Goal: Task Accomplishment & Management: Complete application form

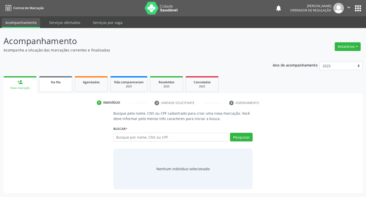
click at [53, 82] on span "Na fila" at bounding box center [56, 82] width 10 height 4
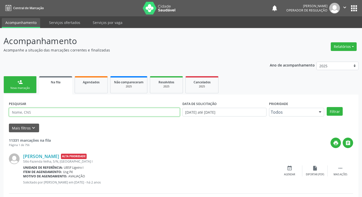
click at [73, 111] on input "text" at bounding box center [94, 112] width 171 height 9
type input "700008300488701"
click at [327, 107] on button "Filtrar" at bounding box center [335, 111] width 16 height 9
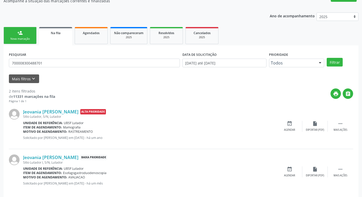
scroll to position [55, 0]
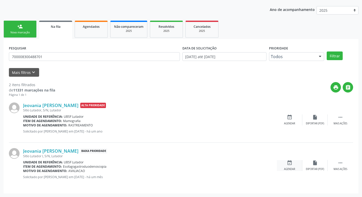
click at [291, 169] on div "Agendar" at bounding box center [289, 169] width 11 height 4
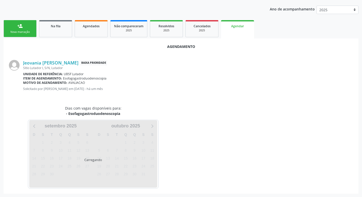
scroll to position [56, 0]
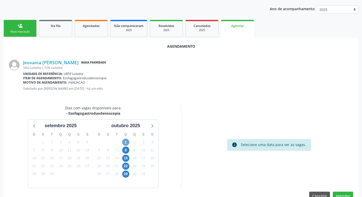
click at [128, 139] on span "1" at bounding box center [125, 141] width 7 height 7
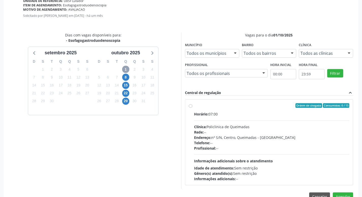
scroll to position [142, 0]
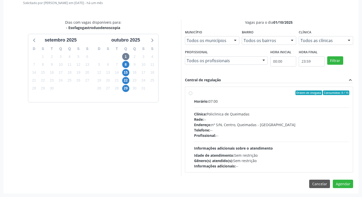
click at [286, 101] on div "Horário: 07:00" at bounding box center [272, 100] width 156 height 5
click at [192, 95] on input "Ordem de chegada Consumidos: 0 / 15 Horário: 07:00 Clínica: Policlinica de Quei…" at bounding box center [191, 92] width 4 height 5
radio input "true"
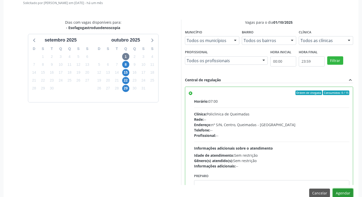
click at [339, 190] on button "Agendar" at bounding box center [343, 192] width 20 height 9
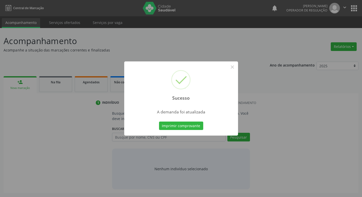
scroll to position [0, 0]
click at [182, 125] on button "Imprimir comprovante" at bounding box center [183, 125] width 44 height 9
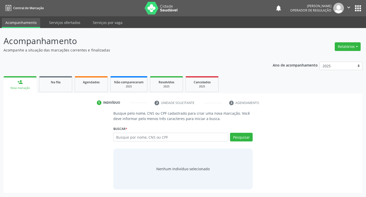
click at [134, 131] on div "Buscar * Busque por nome, CNS ou CPF Nenhum resultado encontrado para: " " Digi…" at bounding box center [183, 135] width 140 height 20
click at [54, 89] on link "Na fila" at bounding box center [55, 84] width 33 height 16
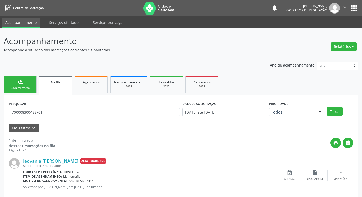
click at [81, 117] on div "PESQUISAR 700008300488701" at bounding box center [95, 110] width 174 height 20
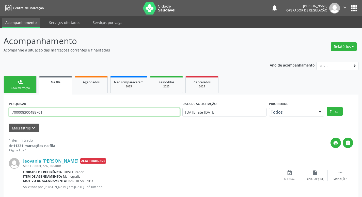
click at [84, 109] on input "700008300488701" at bounding box center [94, 112] width 171 height 9
type input "706806711082121"
click at [327, 107] on button "Filtrar" at bounding box center [335, 111] width 16 height 9
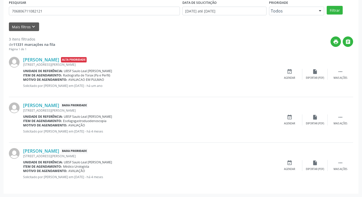
scroll to position [101, 0]
click at [293, 122] on div "Agendar" at bounding box center [289, 123] width 11 height 4
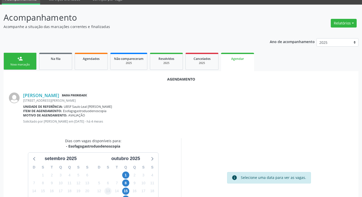
scroll to position [68, 0]
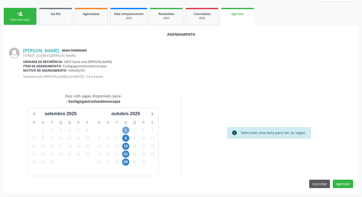
click at [128, 130] on span "1" at bounding box center [125, 129] width 7 height 7
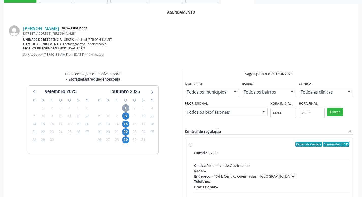
scroll to position [142, 0]
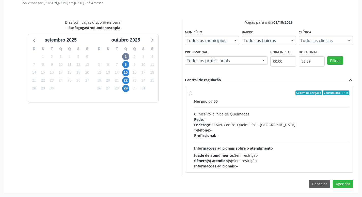
click at [277, 98] on div "Horário: 07:00" at bounding box center [272, 100] width 156 height 5
click at [192, 95] on input "Ordem de chegada Consumidos: 1 / 15 Horário: 07:00 Clínica: Policlinica de Quei…" at bounding box center [191, 92] width 4 height 5
radio input "true"
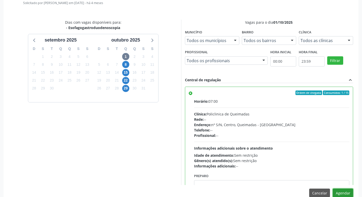
click at [348, 191] on button "Agendar" at bounding box center [343, 192] width 20 height 9
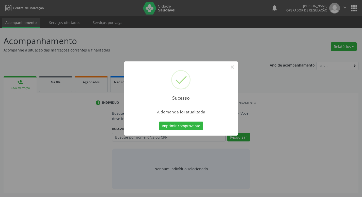
scroll to position [0, 0]
click at [192, 124] on button "Imprimir comprovante" at bounding box center [183, 125] width 44 height 9
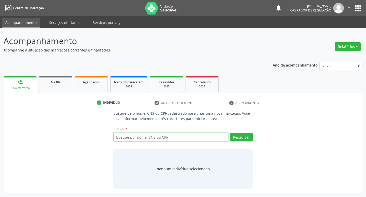
click at [137, 135] on input "text" at bounding box center [170, 136] width 115 height 9
type input "70850633"
click at [86, 80] on span "Agendados" at bounding box center [91, 82] width 17 height 4
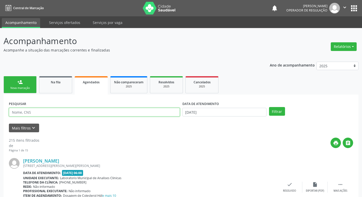
click at [70, 111] on input "text" at bounding box center [94, 112] width 171 height 9
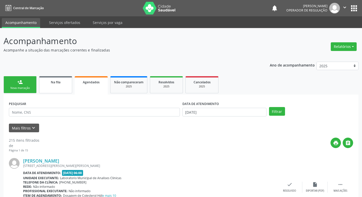
click at [54, 86] on link "Na fila" at bounding box center [55, 84] width 33 height 17
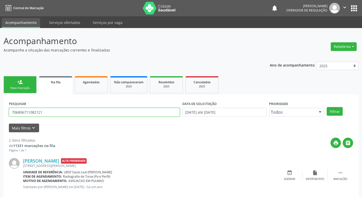
click at [46, 109] on input "706806711082121" at bounding box center [94, 112] width 171 height 9
type input "708506330666879"
click at [327, 107] on button "Filtrar" at bounding box center [335, 111] width 16 height 9
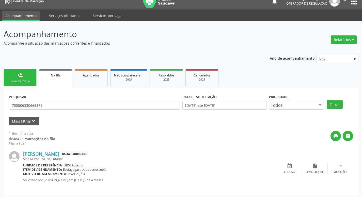
scroll to position [10, 0]
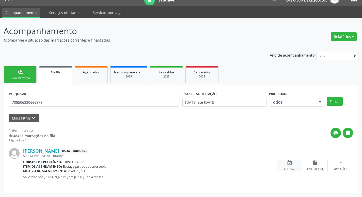
click at [286, 164] on div "event_available Agendar" at bounding box center [289, 165] width 25 height 11
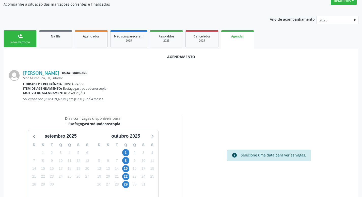
scroll to position [56, 0]
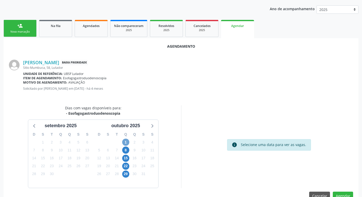
click at [126, 141] on span "1" at bounding box center [125, 141] width 7 height 7
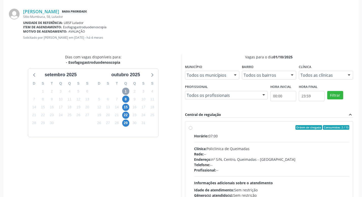
scroll to position [142, 0]
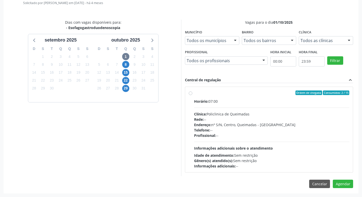
click at [288, 108] on div "Horário: 07:00 Clínica: Policlinica de Queimadas Rede: -- Endereço: nº S/N, Cen…" at bounding box center [272, 133] width 156 height 70
click at [192, 95] on input "Ordem de chegada Consumidos: 2 / 15 Horário: 07:00 Clínica: Policlinica de Quei…" at bounding box center [191, 92] width 4 height 5
radio input "true"
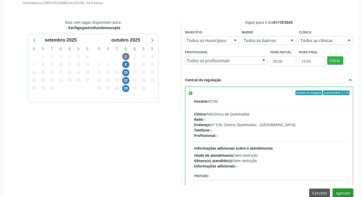
click at [350, 194] on button "Agendar" at bounding box center [343, 192] width 20 height 9
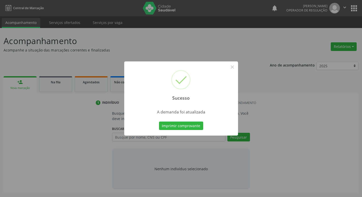
scroll to position [0, 0]
click at [174, 129] on button "Imprimir comprovante" at bounding box center [183, 125] width 44 height 9
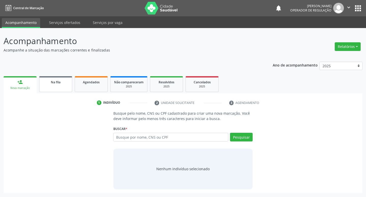
click at [63, 86] on link "Na fila" at bounding box center [55, 84] width 33 height 16
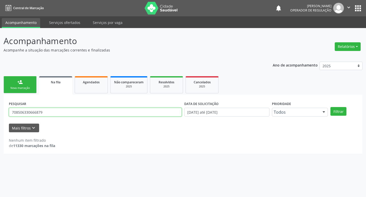
click at [66, 112] on input "708506330666879" at bounding box center [95, 112] width 173 height 9
type input "706800230122821"
click at [331, 107] on button "Filtrar" at bounding box center [339, 111] width 16 height 9
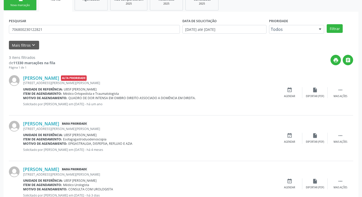
scroll to position [101, 0]
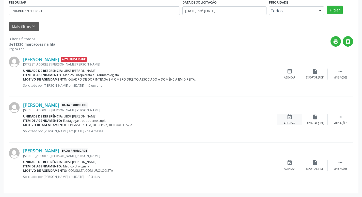
click at [284, 118] on div "event_available Agendar" at bounding box center [289, 119] width 25 height 11
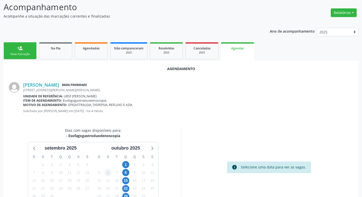
scroll to position [68, 0]
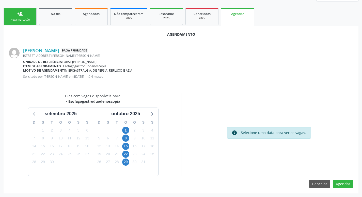
click at [129, 128] on div "1" at bounding box center [125, 130] width 9 height 8
click at [128, 129] on span "1" at bounding box center [125, 129] width 7 height 7
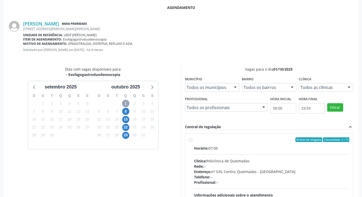
scroll to position [142, 0]
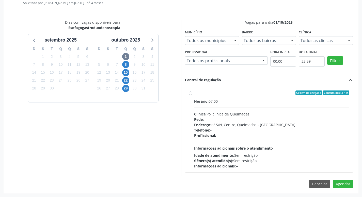
click at [273, 103] on div "Horário: 07:00" at bounding box center [272, 100] width 156 height 5
click at [192, 95] on input "Ordem de chegada Consumidos: 3 / 15 Horário: 07:00 Clínica: Policlinica de Quei…" at bounding box center [191, 92] width 4 height 5
radio input "true"
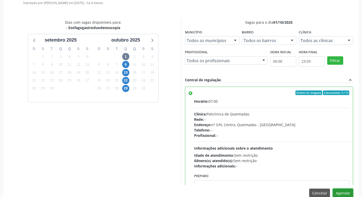
click at [349, 193] on button "Agendar" at bounding box center [343, 192] width 20 height 9
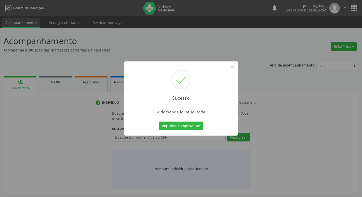
scroll to position [0, 0]
click at [195, 127] on button "Imprimir comprovante" at bounding box center [183, 125] width 44 height 9
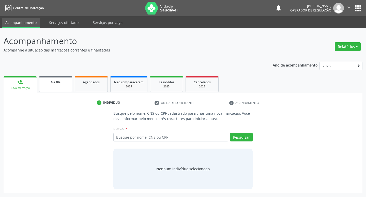
click at [53, 88] on link "Na fila" at bounding box center [55, 84] width 33 height 16
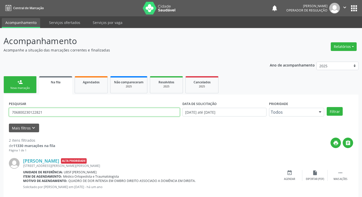
click at [126, 113] on input "706800230122821" at bounding box center [94, 112] width 171 height 9
click at [109, 111] on input "706800230122821" at bounding box center [94, 112] width 171 height 9
click at [107, 113] on input "706800230122821" at bounding box center [94, 112] width 171 height 9
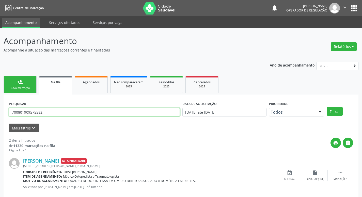
type input "700801909575582"
click at [327, 107] on button "Filtrar" at bounding box center [335, 111] width 16 height 9
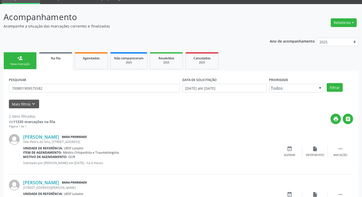
scroll to position [55, 0]
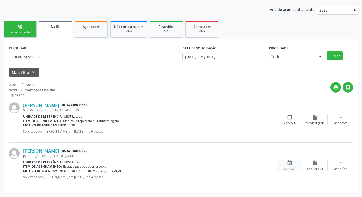
click at [288, 168] on div "Agendar" at bounding box center [289, 169] width 11 height 4
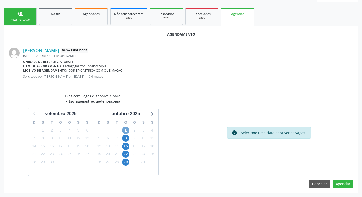
click at [127, 128] on span "1" at bounding box center [125, 129] width 7 height 7
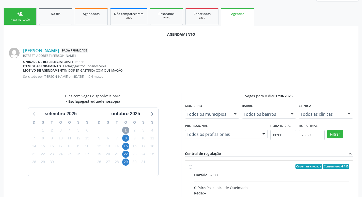
scroll to position [119, 0]
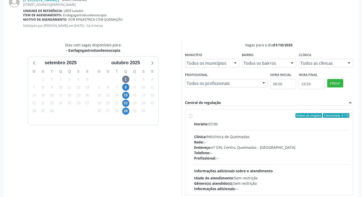
click at [274, 126] on div "Horário: 07:00" at bounding box center [272, 123] width 156 height 5
click at [192, 117] on input "Ordem de chegada Consumidos: 4 / 15 Horário: 07:00 Clínica: Policlinica de Quei…" at bounding box center [191, 115] width 4 height 5
radio input "true"
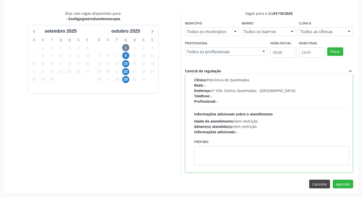
scroll to position [151, 0]
click at [352, 182] on button "Agendar" at bounding box center [343, 183] width 20 height 9
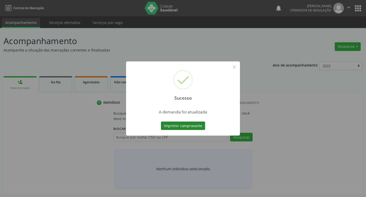
click at [193, 129] on button "Imprimir comprovante" at bounding box center [183, 125] width 44 height 9
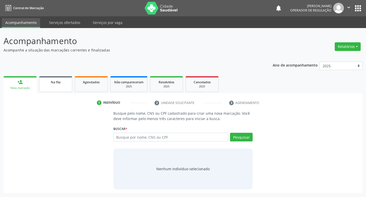
click at [64, 82] on div "Na fila" at bounding box center [55, 81] width 25 height 5
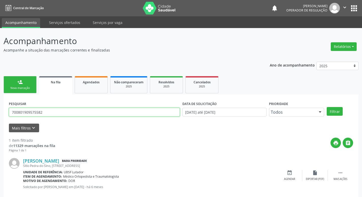
click at [107, 113] on input "700801909575582" at bounding box center [94, 112] width 171 height 9
type input "700401983396444"
click at [327, 107] on button "Filtrar" at bounding box center [335, 111] width 16 height 9
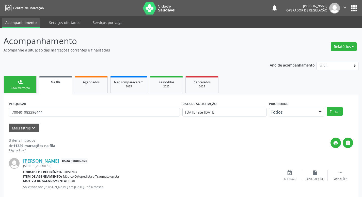
scroll to position [101, 0]
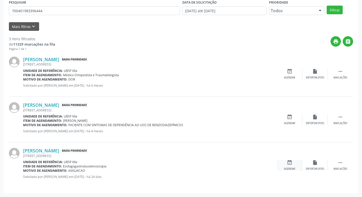
click at [288, 164] on icon "event_available" at bounding box center [290, 162] width 6 height 6
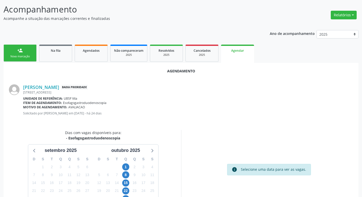
scroll to position [68, 0]
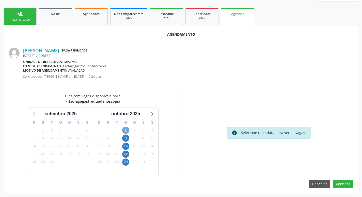
click at [127, 130] on span "1" at bounding box center [125, 129] width 7 height 7
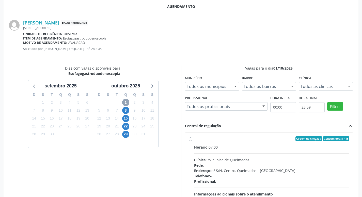
scroll to position [142, 0]
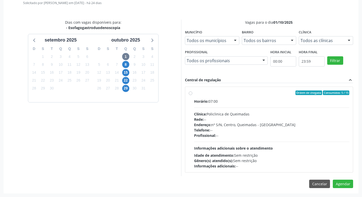
click at [298, 106] on div "Horário: 07:00 Clínica: Policlinica de Queimadas Rede: -- Endereço: nº S/N, Cen…" at bounding box center [272, 133] width 156 height 70
click at [192, 95] on input "Ordem de chegada Consumidos: 5 / 15 Horário: 07:00 Clínica: Policlinica de Quei…" at bounding box center [191, 92] width 4 height 5
radio input "true"
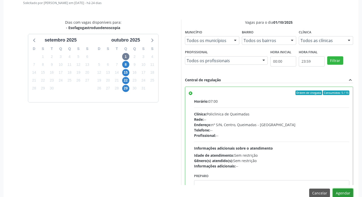
click at [337, 190] on button "Agendar" at bounding box center [343, 192] width 20 height 9
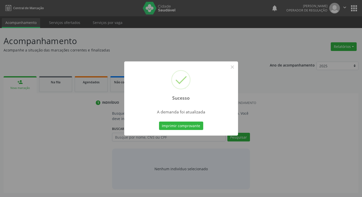
scroll to position [0, 0]
click at [186, 124] on button "Imprimir comprovante" at bounding box center [183, 125] width 44 height 9
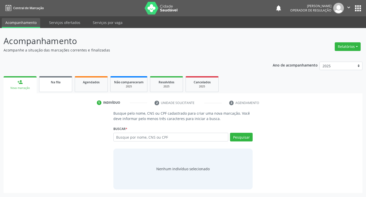
click at [61, 89] on link "Na fila" at bounding box center [55, 84] width 33 height 16
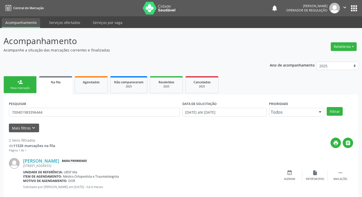
click at [49, 120] on form "PESQUISAR 700401983396444 DATA DE SOLICITAÇÃO [DATE] até [DATE] Prioridade Todo…" at bounding box center [181, 116] width 344 height 32
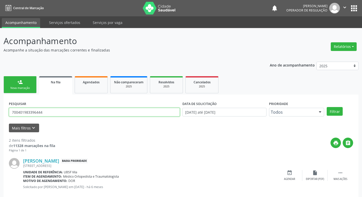
click at [51, 109] on input "700401983396444" at bounding box center [94, 112] width 171 height 9
type input "705807473264832"
click at [327, 107] on button "Filtrar" at bounding box center [335, 111] width 16 height 9
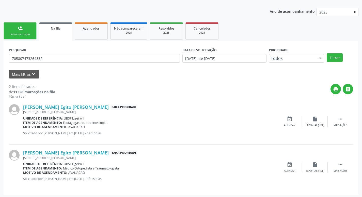
scroll to position [55, 0]
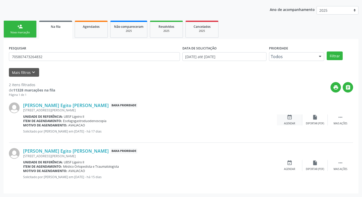
click at [292, 116] on icon "event_available" at bounding box center [290, 117] width 6 height 6
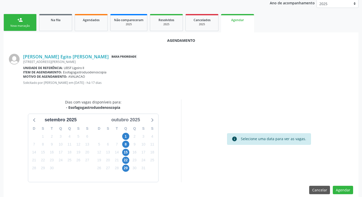
scroll to position [68, 0]
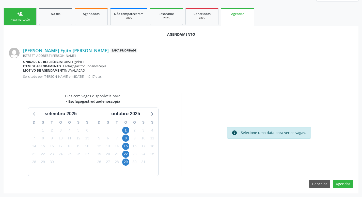
click at [130, 130] on div "1" at bounding box center [125, 130] width 9 height 8
click at [128, 129] on span "1" at bounding box center [125, 129] width 7 height 7
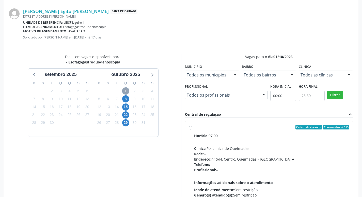
scroll to position [142, 0]
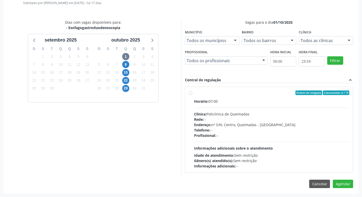
click at [230, 96] on label "Ordem de chegada Consumidos: 6 / 15 Horário: 07:00 Clínica: Policlinica de Quei…" at bounding box center [272, 129] width 156 height 78
click at [192, 95] on input "Ordem de chegada Consumidos: 6 / 15 Horário: 07:00 Clínica: Policlinica de Quei…" at bounding box center [191, 92] width 4 height 5
radio input "true"
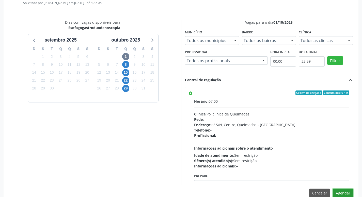
click at [344, 193] on button "Agendar" at bounding box center [343, 192] width 20 height 9
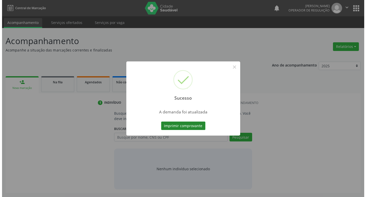
scroll to position [0, 0]
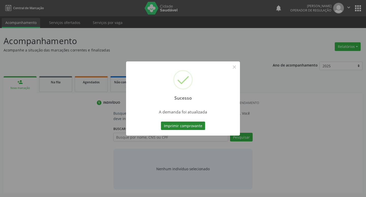
click at [175, 126] on button "Imprimir comprovante" at bounding box center [183, 125] width 44 height 9
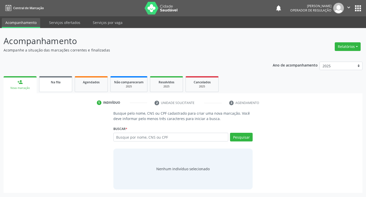
click at [57, 84] on link "Na fila" at bounding box center [55, 84] width 33 height 16
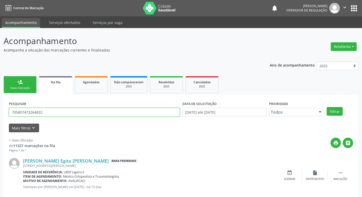
click at [136, 112] on input "705807473264832" at bounding box center [94, 112] width 171 height 9
type input "700507707609255"
click at [327, 107] on button "Filtrar" at bounding box center [335, 111] width 16 height 9
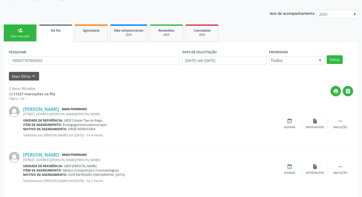
scroll to position [55, 0]
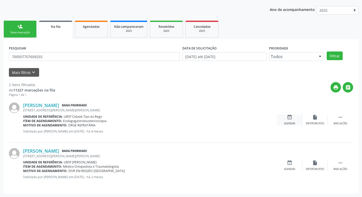
click at [297, 123] on div "event_available Agendar" at bounding box center [289, 119] width 25 height 11
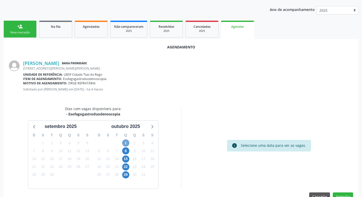
click at [129, 144] on span "1" at bounding box center [125, 142] width 7 height 7
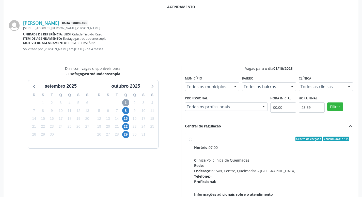
scroll to position [142, 0]
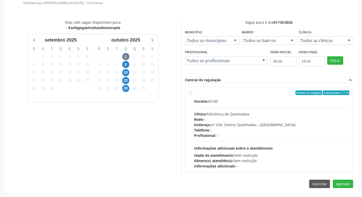
click at [250, 102] on div "Horário: 07:00" at bounding box center [272, 100] width 156 height 5
click at [192, 95] on input "Ordem de chegada Consumidos: 7 / 15 Horário: 07:00 Clínica: Policlinica de Quei…" at bounding box center [191, 92] width 4 height 5
radio input "true"
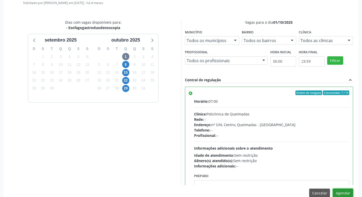
click at [340, 192] on button "Agendar" at bounding box center [343, 192] width 20 height 9
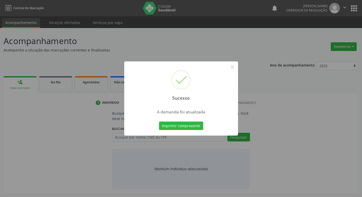
scroll to position [0, 0]
click at [193, 124] on button "Imprimir comprovante" at bounding box center [183, 125] width 44 height 9
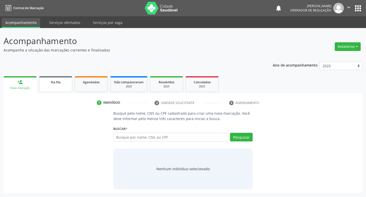
click at [59, 84] on link "Na fila" at bounding box center [55, 84] width 33 height 16
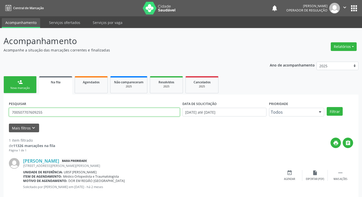
click at [133, 113] on input "700507707609255" at bounding box center [94, 112] width 171 height 9
type input "707402003271277"
click at [327, 107] on button "Filtrar" at bounding box center [335, 111] width 16 height 9
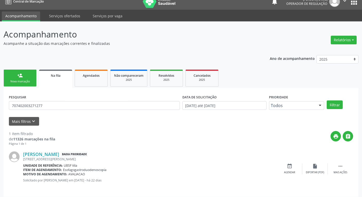
scroll to position [10, 0]
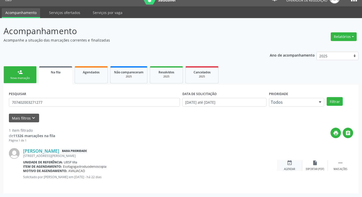
click at [288, 165] on icon "event_available" at bounding box center [290, 163] width 6 height 6
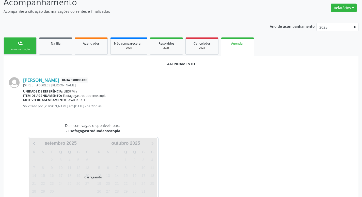
scroll to position [56, 0]
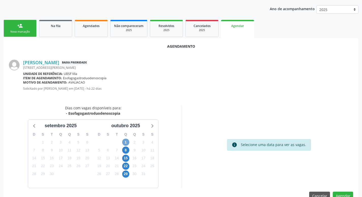
click at [126, 139] on span "1" at bounding box center [125, 141] width 7 height 7
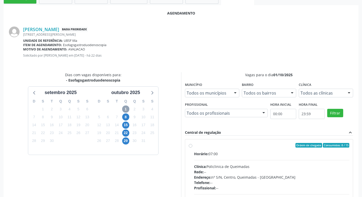
scroll to position [142, 0]
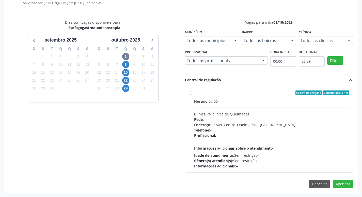
click at [259, 121] on div "Rede: --" at bounding box center [272, 118] width 156 height 5
click at [192, 95] on input "Ordem de chegada Consumidos: 8 / 15 Horário: 07:00 Clínica: Policlinica de Quei…" at bounding box center [191, 92] width 4 height 5
radio input "true"
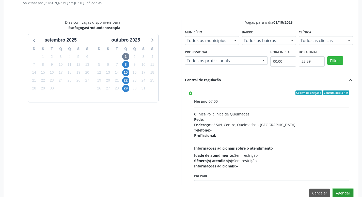
click at [351, 192] on button "Agendar" at bounding box center [343, 192] width 20 height 9
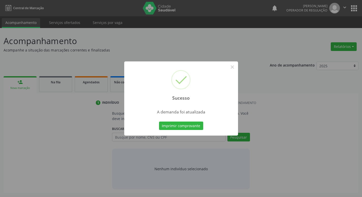
scroll to position [0, 0]
click at [183, 126] on button "Imprimir comprovante" at bounding box center [183, 125] width 44 height 9
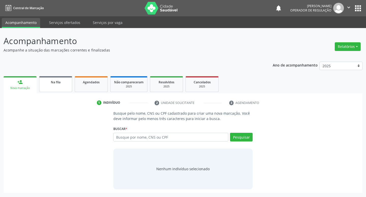
click at [57, 92] on link "Na fila" at bounding box center [55, 84] width 33 height 16
click at [59, 85] on link "Na fila" at bounding box center [55, 84] width 33 height 16
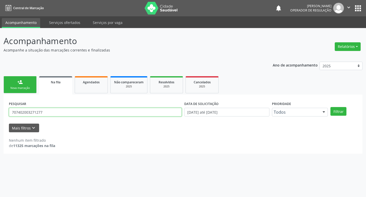
click at [122, 113] on input "707402003271277" at bounding box center [95, 112] width 173 height 9
type input "704202748675385,"
click at [331, 107] on button "Filtrar" at bounding box center [339, 111] width 16 height 9
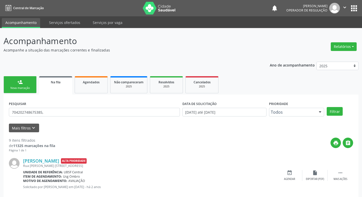
click at [123, 118] on div "PESQUISAR 704202748675385," at bounding box center [95, 110] width 174 height 20
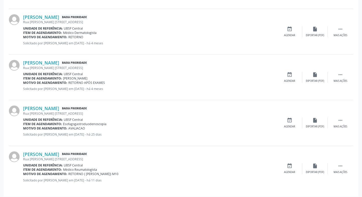
scroll to position [374, 0]
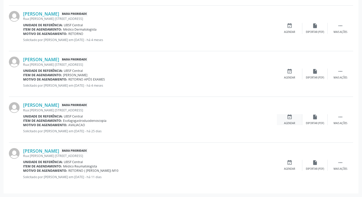
click at [287, 118] on div "event_available Agendar" at bounding box center [289, 119] width 25 height 11
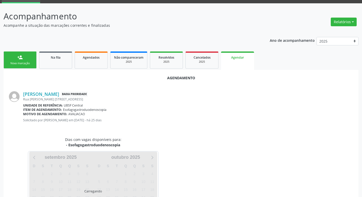
scroll to position [56, 0]
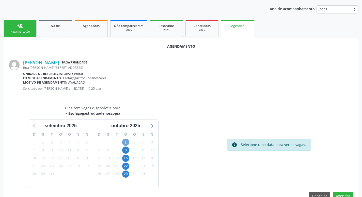
click at [125, 142] on span "1" at bounding box center [125, 141] width 7 height 7
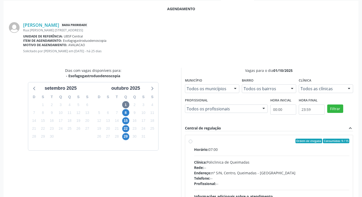
click at [283, 143] on label "Ordem de chegada Consumidos: 9 / 15 Horário: 07:00 Clínica: Policlinica de Quei…" at bounding box center [272, 177] width 156 height 78
click at [192, 143] on input "Ordem de chegada Consumidos: 9 / 15 Horário: 07:00 Clínica: Policlinica de Quei…" at bounding box center [191, 140] width 4 height 5
radio input "true"
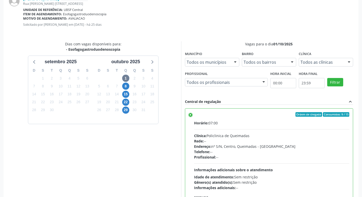
scroll to position [151, 0]
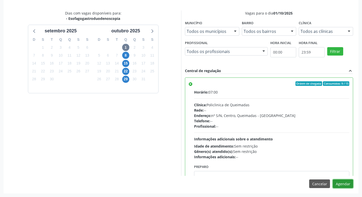
click at [342, 182] on button "Agendar" at bounding box center [343, 183] width 20 height 9
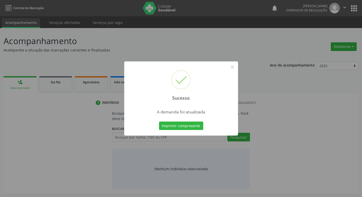
scroll to position [0, 0]
click at [194, 127] on button "Imprimir comprovante" at bounding box center [183, 125] width 44 height 9
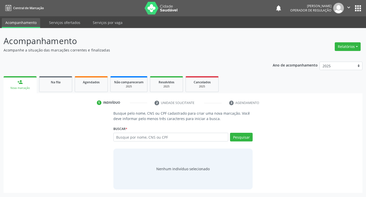
drag, startPoint x: 137, startPoint y: 141, endPoint x: 133, endPoint y: 140, distance: 4.4
click at [137, 141] on div "Busque por nome, CNS ou CPF Nenhum resultado encontrado para: " " Digite nome, …" at bounding box center [183, 138] width 140 height 12
click at [51, 78] on link "Na fila" at bounding box center [55, 84] width 33 height 16
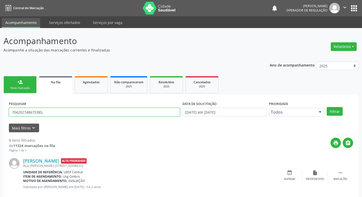
click at [49, 111] on input "704202748675385," at bounding box center [94, 112] width 171 height 9
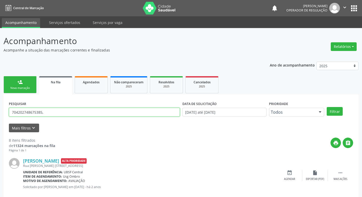
click at [49, 111] on input "704202748675385," at bounding box center [94, 112] width 171 height 9
click at [54, 114] on input "704202748675385," at bounding box center [94, 112] width 171 height 9
click at [58, 109] on input "text" at bounding box center [94, 112] width 171 height 9
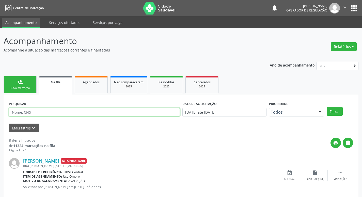
click at [58, 109] on input "text" at bounding box center [94, 112] width 171 height 9
click at [17, 113] on input "7000080" at bounding box center [94, 112] width 171 height 9
click at [45, 109] on input "7000080" at bounding box center [94, 112] width 171 height 9
type input "700008065578009"
click at [327, 107] on button "Filtrar" at bounding box center [335, 111] width 16 height 9
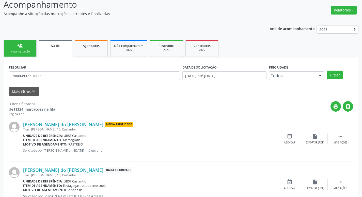
scroll to position [101, 0]
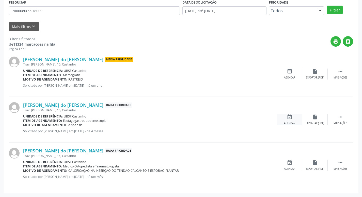
click at [288, 120] on div "event_available Agendar" at bounding box center [289, 119] width 25 height 11
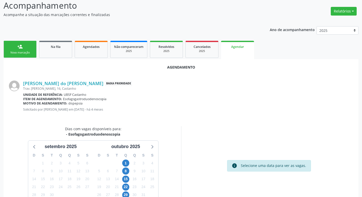
scroll to position [68, 0]
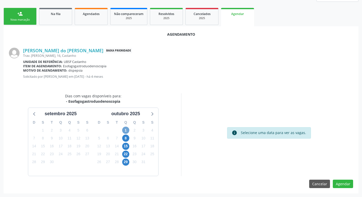
click at [129, 129] on span "1" at bounding box center [125, 129] width 7 height 7
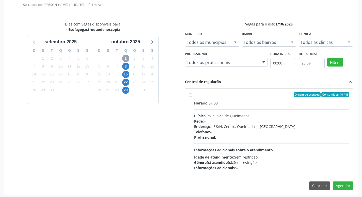
scroll to position [142, 0]
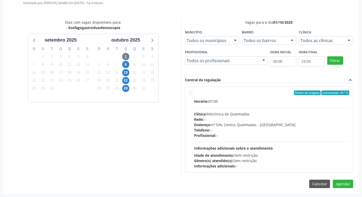
click at [305, 102] on div "Horário: 07:00" at bounding box center [272, 100] width 156 height 5
click at [192, 95] on input "Ordem de chegada Consumidos: 10 / 15 Horário: 07:00 Clínica: Policlinica de Que…" at bounding box center [191, 92] width 4 height 5
radio input "true"
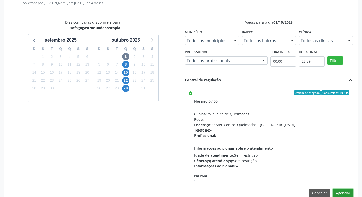
click at [342, 193] on button "Agendar" at bounding box center [343, 192] width 20 height 9
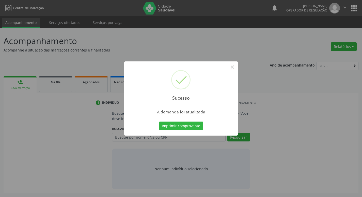
scroll to position [0, 0]
click at [172, 126] on button "Imprimir comprovante" at bounding box center [183, 125] width 44 height 9
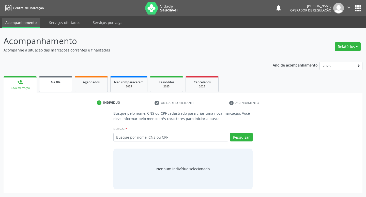
click at [61, 81] on div "Na fila" at bounding box center [55, 81] width 25 height 5
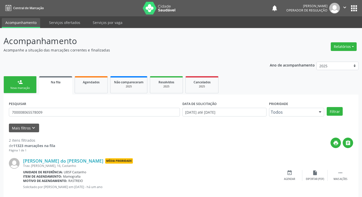
click at [137, 116] on div "PESQUISAR 700008065578009" at bounding box center [95, 110] width 174 height 20
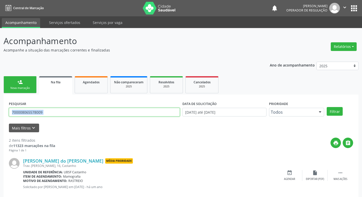
click at [139, 113] on input "700008065578009" at bounding box center [94, 112] width 171 height 9
type input "7"
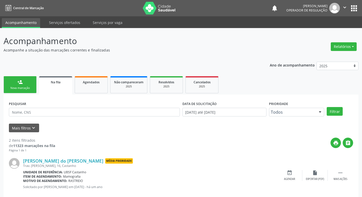
click at [51, 107] on div "PESQUISAR" at bounding box center [95, 110] width 174 height 20
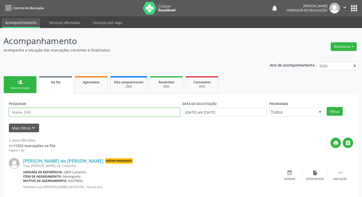
click at [57, 112] on input "text" at bounding box center [94, 112] width 171 height 9
type input "704607148766321"
click at [327, 107] on button "Filtrar" at bounding box center [335, 111] width 16 height 9
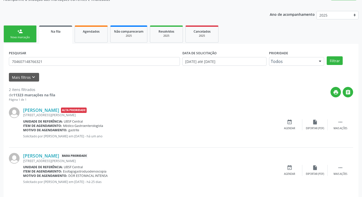
scroll to position [55, 0]
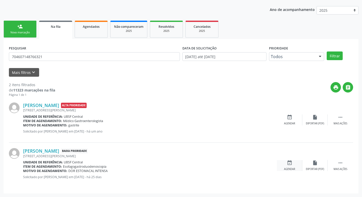
click at [288, 161] on icon "event_available" at bounding box center [290, 163] width 6 height 6
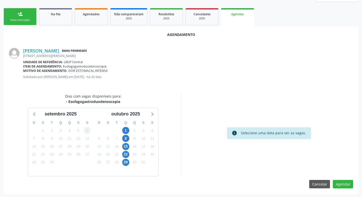
scroll to position [68, 0]
click at [125, 130] on span "1" at bounding box center [125, 129] width 7 height 7
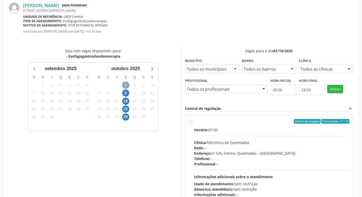
scroll to position [142, 0]
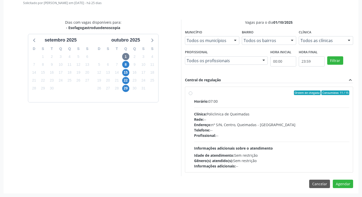
drag, startPoint x: 300, startPoint y: 109, endPoint x: 328, endPoint y: 146, distance: 46.1
click at [307, 113] on div "Horário: 07:00 Clínica: Policlinica de Queimadas Rede: -- Endereço: nº S/N, Cen…" at bounding box center [272, 133] width 156 height 70
click at [192, 95] on input "Ordem de chegada Consumidos: 11 / 15 Horário: 07:00 Clínica: Policlinica de Que…" at bounding box center [191, 92] width 4 height 5
radio input "true"
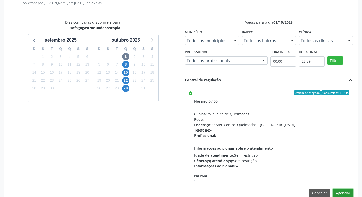
click at [346, 191] on button "Agendar" at bounding box center [343, 192] width 20 height 9
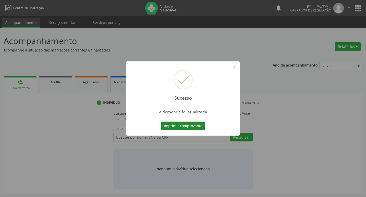
click at [181, 124] on button "Imprimir comprovante" at bounding box center [183, 125] width 44 height 9
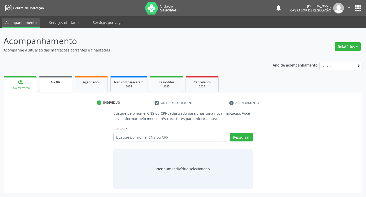
click at [61, 86] on link "Na fila" at bounding box center [55, 84] width 33 height 16
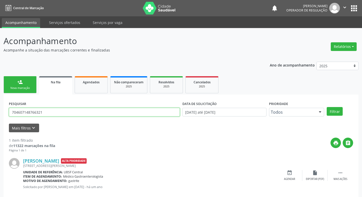
click at [59, 108] on input "704607148766321" at bounding box center [94, 112] width 171 height 9
type input "702005894833087"
click at [327, 107] on button "Filtrar" at bounding box center [335, 111] width 16 height 9
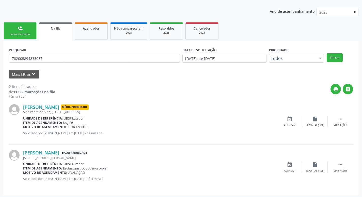
scroll to position [55, 0]
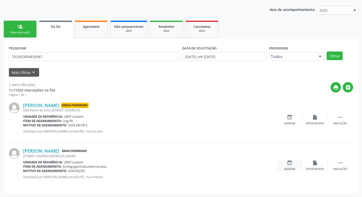
click at [292, 163] on icon "event_available" at bounding box center [290, 163] width 6 height 6
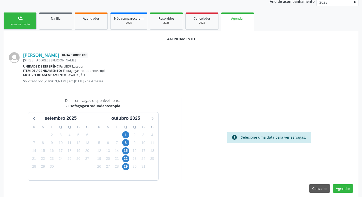
scroll to position [68, 0]
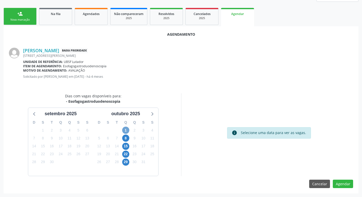
click at [125, 128] on span "1" at bounding box center [125, 129] width 7 height 7
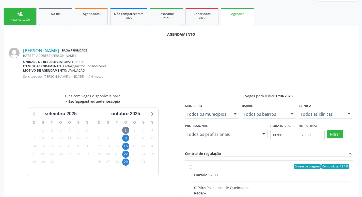
click at [304, 177] on div "Horário: 07:00" at bounding box center [272, 174] width 156 height 5
click at [192, 168] on input "Ordem de chegada Consumidos: 12 / 15 Horário: 07:00 Clínica: Policlinica de Que…" at bounding box center [191, 166] width 4 height 5
radio input "true"
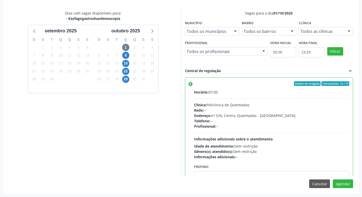
scroll to position [25, 0]
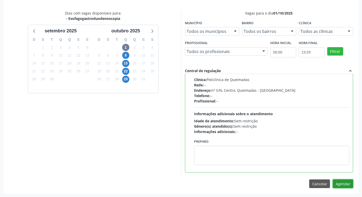
click at [343, 184] on button "Agendar" at bounding box center [343, 183] width 20 height 9
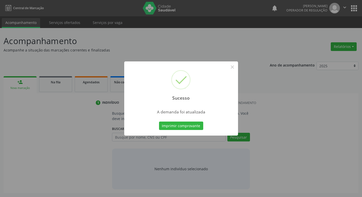
scroll to position [0, 0]
click at [176, 129] on button "Imprimir comprovante" at bounding box center [183, 125] width 44 height 9
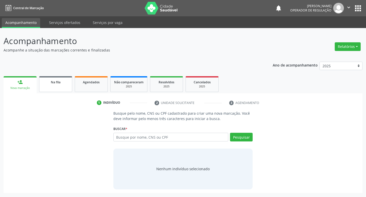
click at [50, 85] on link "Na fila" at bounding box center [55, 84] width 33 height 16
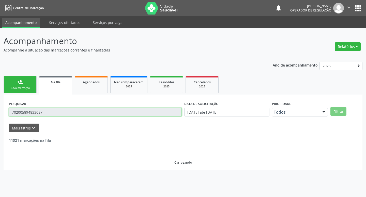
click at [98, 109] on input "702005894833087" at bounding box center [95, 112] width 173 height 9
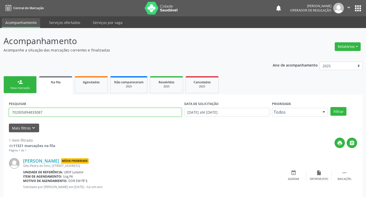
click at [98, 109] on input "702005894833087" at bounding box center [95, 112] width 173 height 9
click at [98, 109] on input "702005894833087" at bounding box center [94, 112] width 171 height 9
type input "704009363828961"
click at [327, 107] on button "Filtrar" at bounding box center [335, 111] width 16 height 9
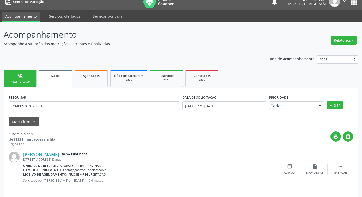
scroll to position [10, 0]
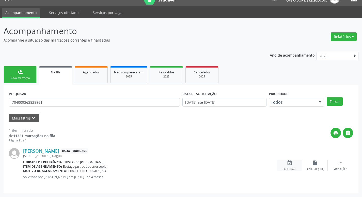
click at [288, 164] on icon "event_available" at bounding box center [290, 163] width 6 height 6
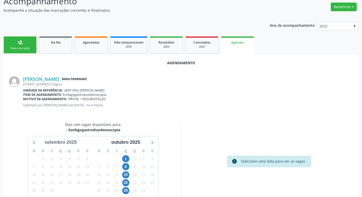
scroll to position [56, 0]
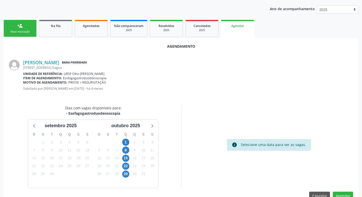
drag, startPoint x: 129, startPoint y: 140, endPoint x: 107, endPoint y: 141, distance: 22.7
click at [129, 139] on div "1" at bounding box center [125, 142] width 7 height 8
click at [128, 143] on span "1" at bounding box center [125, 141] width 7 height 7
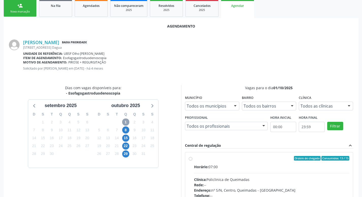
scroll to position [142, 0]
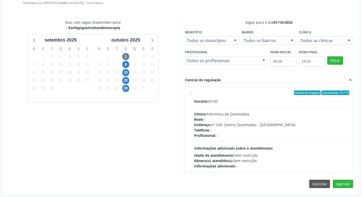
click at [248, 97] on label "Ordem de chegada Consumidos: 13 / 15 Horário: 07:00 Clínica: Policlinica de Que…" at bounding box center [272, 129] width 156 height 78
click at [192, 95] on input "Ordem de chegada Consumidos: 13 / 15 Horário: 07:00 Clínica: Policlinica de Que…" at bounding box center [191, 92] width 4 height 5
radio input "true"
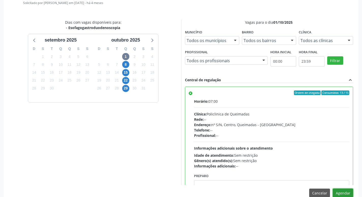
click at [344, 193] on button "Agendar" at bounding box center [343, 192] width 20 height 9
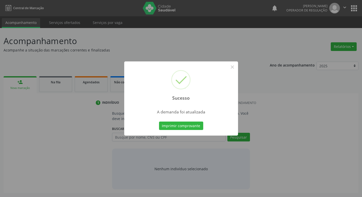
scroll to position [0, 0]
click at [194, 128] on button "Imprimir comprovante" at bounding box center [183, 125] width 44 height 9
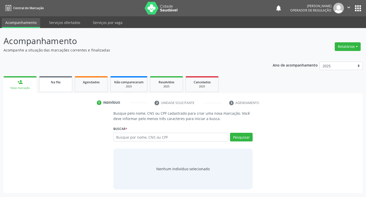
click at [55, 83] on span "Na fila" at bounding box center [56, 82] width 10 height 4
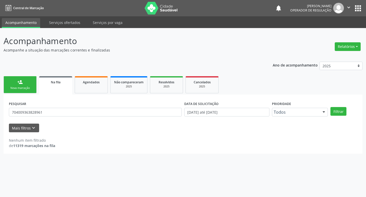
click at [128, 119] on div "PESQUISAR 704009363828961" at bounding box center [95, 110] width 175 height 20
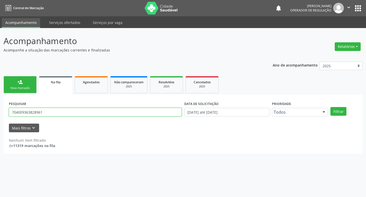
click at [127, 113] on input "704009363828961" at bounding box center [95, 112] width 173 height 9
click at [331, 107] on button "Filtrar" at bounding box center [339, 111] width 16 height 9
click at [100, 108] on input "704704766073534" at bounding box center [95, 112] width 173 height 9
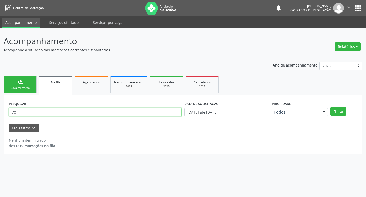
type input "7"
type input "704704766073534"
click at [331, 107] on button "Filtrar" at bounding box center [339, 111] width 16 height 9
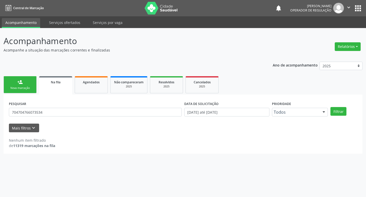
click at [70, 106] on div "PESQUISAR 704704766073534" at bounding box center [95, 110] width 175 height 20
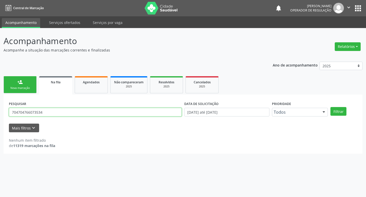
click at [71, 116] on input "704704766073534" at bounding box center [95, 112] width 173 height 9
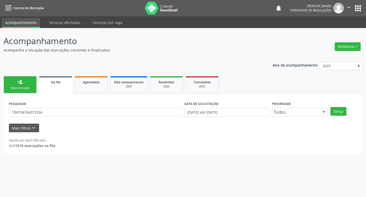
drag, startPoint x: 18, startPoint y: 83, endPoint x: 22, endPoint y: 82, distance: 3.9
click at [18, 83] on div "person_add" at bounding box center [20, 82] width 6 height 6
click at [22, 82] on div "person_add" at bounding box center [20, 82] width 6 height 6
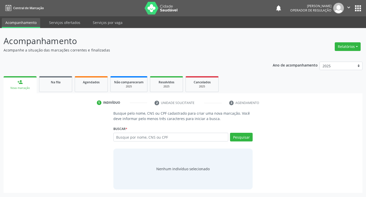
click at [156, 141] on div "Busque por nome, CNS ou CPF Nenhum resultado encontrado para: " " Digite nome, …" at bounding box center [183, 138] width 140 height 12
click at [156, 140] on input "text" at bounding box center [170, 136] width 115 height 9
paste input "704704766073534"
type input "704704766073534"
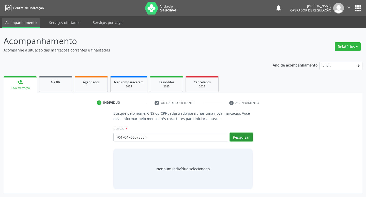
click at [238, 138] on button "Pesquisar" at bounding box center [241, 136] width 23 height 9
type input "704704766073534"
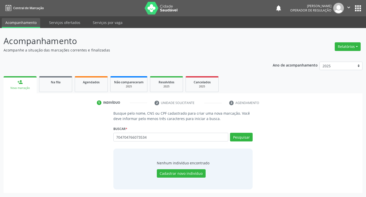
click at [155, 133] on div "704704766073534 Busque por nome, CNS ou CPF Nenhum resultado encontrado para: "…" at bounding box center [183, 138] width 140 height 12
drag, startPoint x: 154, startPoint y: 136, endPoint x: 88, endPoint y: 139, distance: 65.4
click at [88, 139] on div "Busque pelo nome, CNS ou CPF cadastrado para criar uma nova marcação. Você deve…" at bounding box center [183, 149] width 352 height 78
click at [64, 85] on link "Na fila" at bounding box center [55, 84] width 33 height 16
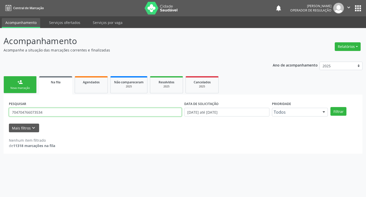
click at [54, 114] on input "704704766073534" at bounding box center [95, 112] width 173 height 9
type input "704006170673270"
click at [331, 107] on button "Filtrar" at bounding box center [339, 111] width 16 height 9
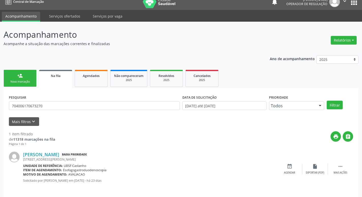
scroll to position [10, 0]
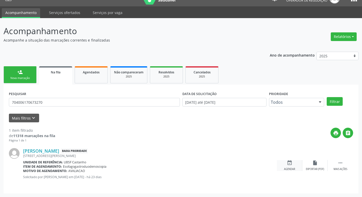
click at [289, 161] on icon "event_available" at bounding box center [290, 163] width 6 height 6
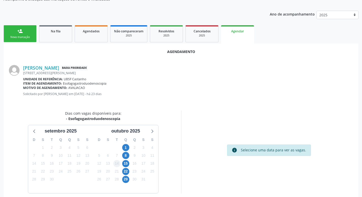
scroll to position [68, 0]
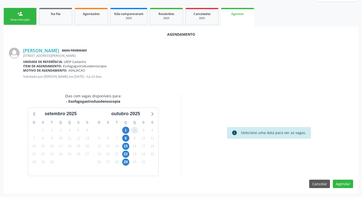
click at [131, 129] on span "2" at bounding box center [134, 129] width 7 height 7
click at [129, 129] on span "1" at bounding box center [125, 129] width 7 height 7
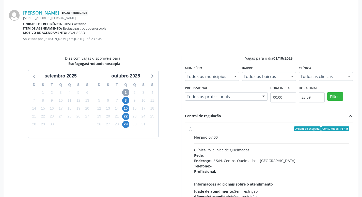
scroll to position [142, 0]
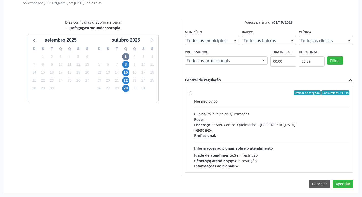
click at [306, 109] on div "Horário: 07:00 Clínica: Policlinica de Queimadas Rede: -- Endereço: nº S/N, Cen…" at bounding box center [272, 133] width 156 height 70
click at [192, 95] on input "Ordem de chegada Consumidos: 14 / 15 Horário: 07:00 Clínica: Policlinica de Que…" at bounding box center [191, 92] width 4 height 5
radio input "true"
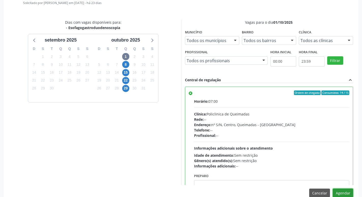
click at [338, 193] on button "Agendar" at bounding box center [343, 192] width 20 height 9
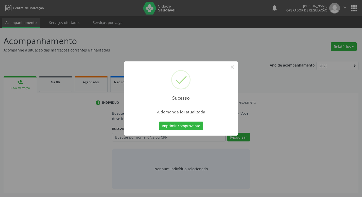
scroll to position [0, 0]
click at [203, 124] on button "Imprimir comprovante" at bounding box center [183, 125] width 44 height 9
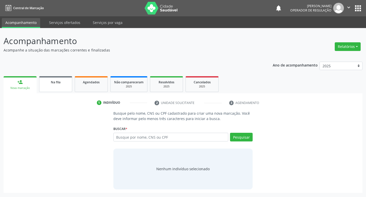
click at [54, 88] on link "Na fila" at bounding box center [55, 84] width 33 height 16
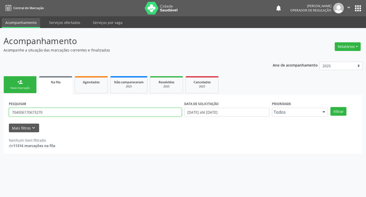
click at [91, 113] on input "704006170673270" at bounding box center [95, 112] width 173 height 9
type input "702803191081864"
click at [331, 107] on button "Filtrar" at bounding box center [339, 111] width 16 height 9
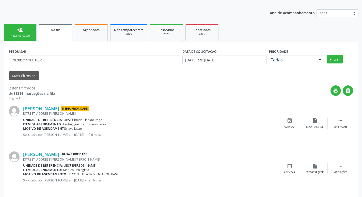
scroll to position [55, 0]
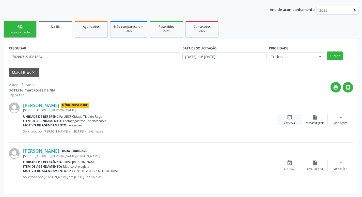
click at [293, 122] on div "Agendar" at bounding box center [289, 124] width 11 height 4
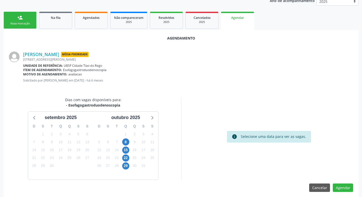
scroll to position [68, 0]
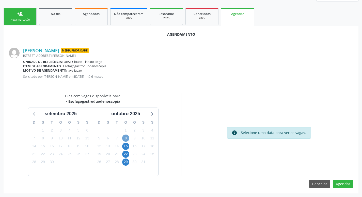
click at [127, 137] on span "8" at bounding box center [125, 137] width 7 height 7
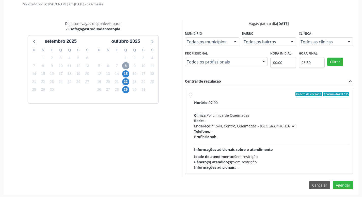
scroll to position [142, 0]
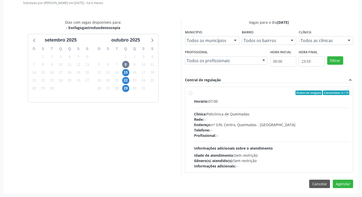
click at [235, 102] on div "Horário: 07:00" at bounding box center [272, 100] width 156 height 5
click at [192, 95] on input "Ordem de chegada Consumidos: 0 / 15 Horário: 07:00 Clínica: Policlinica de Quei…" at bounding box center [191, 92] width 4 height 5
radio input "true"
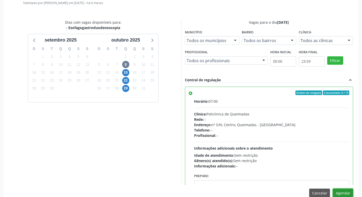
click at [342, 190] on button "Agendar" at bounding box center [343, 192] width 20 height 9
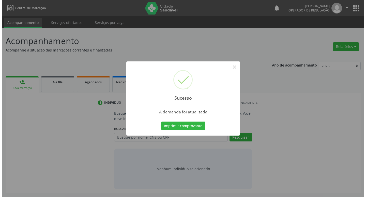
scroll to position [0, 0]
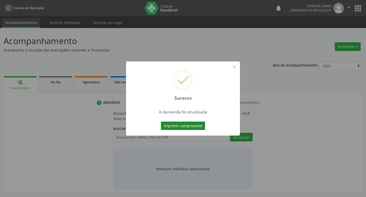
click at [189, 124] on button "Imprimir comprovante" at bounding box center [183, 125] width 44 height 9
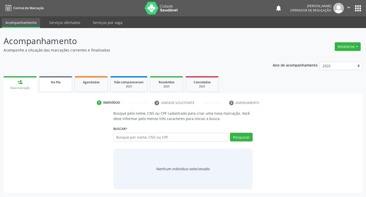
click at [63, 81] on div "Na fila" at bounding box center [55, 81] width 25 height 5
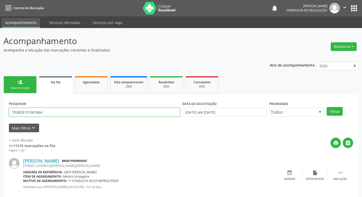
click at [70, 109] on input "702803191081864" at bounding box center [94, 112] width 171 height 9
type input "704207756975184"
click at [327, 107] on button "Filtrar" at bounding box center [335, 111] width 16 height 9
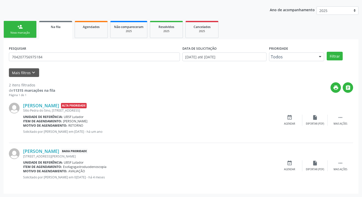
scroll to position [55, 0]
click at [291, 161] on icon "event_available" at bounding box center [290, 163] width 6 height 6
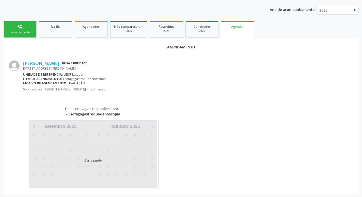
scroll to position [56, 0]
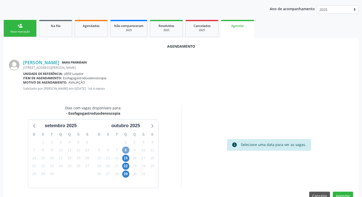
click at [128, 150] on span "8" at bounding box center [125, 149] width 7 height 7
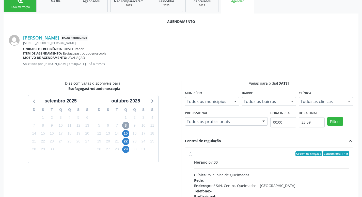
scroll to position [142, 0]
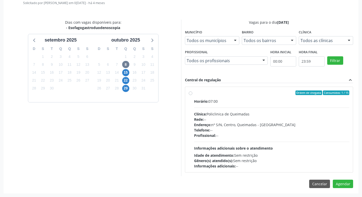
click at [271, 97] on label "Ordem de chegada Consumidos: 1 / 15 Horário: 07:00 Clínica: Policlinica de Quei…" at bounding box center [272, 129] width 156 height 78
click at [192, 95] on input "Ordem de chegada Consumidos: 1 / 15 Horário: 07:00 Clínica: Policlinica de Quei…" at bounding box center [191, 92] width 4 height 5
radio input "true"
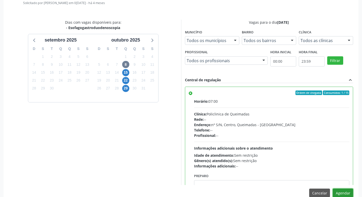
click at [349, 194] on button "Agendar" at bounding box center [343, 192] width 20 height 9
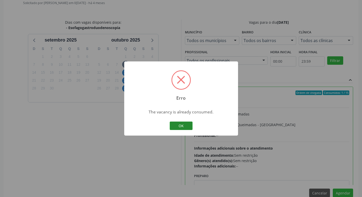
click at [178, 124] on button "OK" at bounding box center [181, 125] width 23 height 9
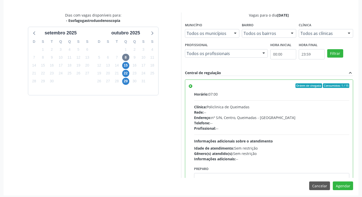
scroll to position [151, 0]
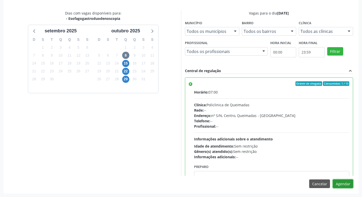
click at [339, 182] on button "Agendar" at bounding box center [343, 183] width 20 height 9
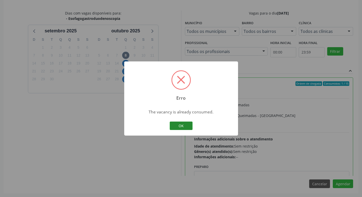
click at [187, 128] on button "OK" at bounding box center [181, 125] width 23 height 9
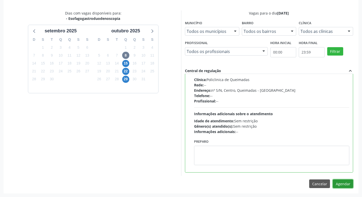
click at [338, 181] on button "Agendar" at bounding box center [343, 183] width 20 height 9
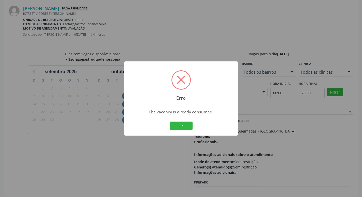
scroll to position [49, 0]
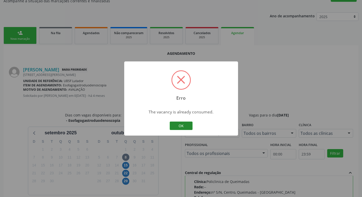
click at [186, 124] on button "OK" at bounding box center [181, 125] width 23 height 9
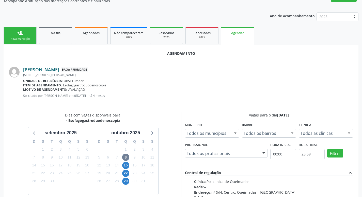
click at [49, 70] on link "Ana Lúcia Palhares de Souza" at bounding box center [41, 70] width 36 height 6
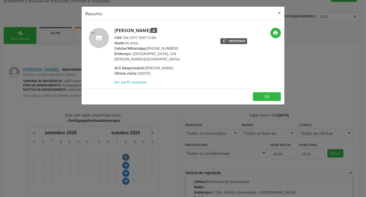
drag, startPoint x: 123, startPoint y: 38, endPoint x: 164, endPoint y: 38, distance: 41.2
click at [164, 38] on div "CNS: 704 2077 5697 5184" at bounding box center [163, 37] width 99 height 5
copy div "704 2077 5697 5184"
drag, startPoint x: 279, startPoint y: 14, endPoint x: 77, endPoint y: 30, distance: 202.5
click at [279, 14] on button "×" at bounding box center [279, 13] width 10 height 12
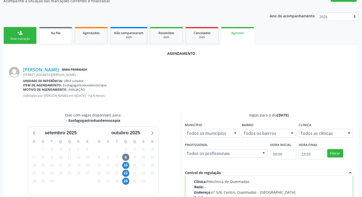
click at [47, 37] on link "Na fila" at bounding box center [55, 35] width 33 height 17
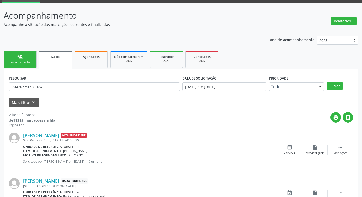
scroll to position [55, 0]
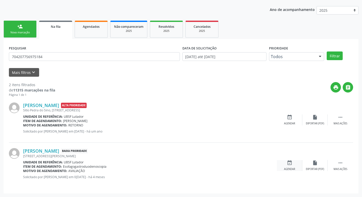
click at [288, 160] on icon "event_available" at bounding box center [290, 163] width 6 height 6
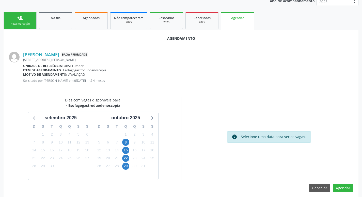
scroll to position [68, 0]
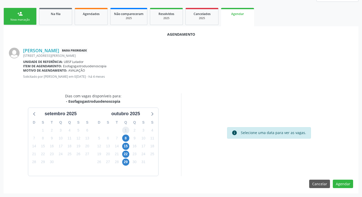
click at [125, 132] on span "1" at bounding box center [125, 129] width 7 height 7
click at [125, 136] on span "8" at bounding box center [125, 137] width 7 height 7
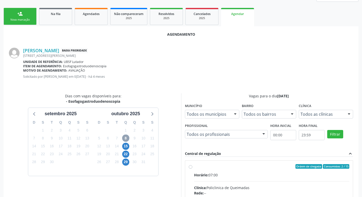
scroll to position [142, 0]
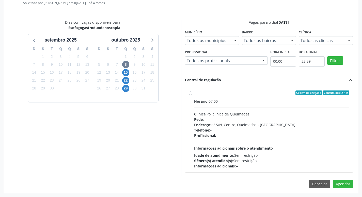
click at [266, 106] on div "Horário: 07:00 Clínica: Policlinica de Queimadas Rede: -- Endereço: nº S/N, Cen…" at bounding box center [272, 133] width 156 height 70
click at [192, 95] on input "Ordem de chegada Consumidos: 2 / 15 Horário: 07:00 Clínica: Policlinica de Quei…" at bounding box center [191, 92] width 4 height 5
radio input "true"
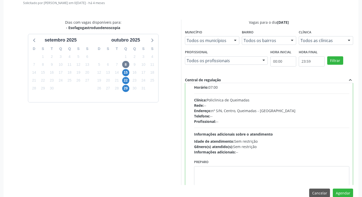
scroll to position [25, 0]
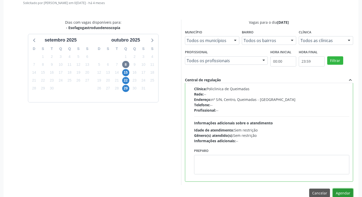
click at [340, 193] on button "Agendar" at bounding box center [343, 192] width 20 height 9
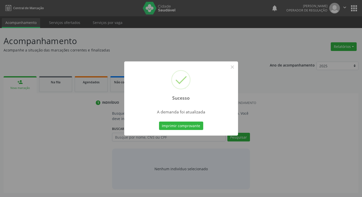
scroll to position [0, 0]
click at [181, 122] on button "Imprimir comprovante" at bounding box center [183, 125] width 44 height 9
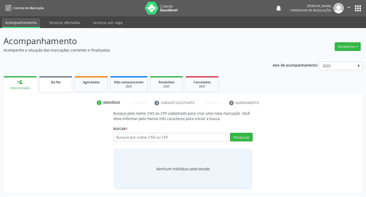
click at [42, 76] on link "Na fila" at bounding box center [55, 84] width 33 height 16
click at [46, 81] on div "Na fila" at bounding box center [55, 81] width 25 height 5
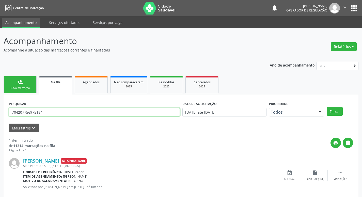
click at [101, 113] on input "704207756975184" at bounding box center [94, 112] width 171 height 9
type input "700000540361903"
click at [327, 107] on button "Filtrar" at bounding box center [335, 111] width 16 height 9
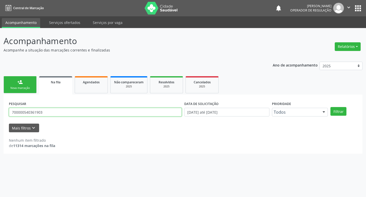
click at [69, 109] on input "700000540361903" at bounding box center [95, 112] width 173 height 9
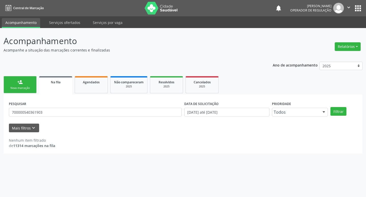
click at [29, 78] on link "person_add Nova marcação" at bounding box center [20, 84] width 33 height 17
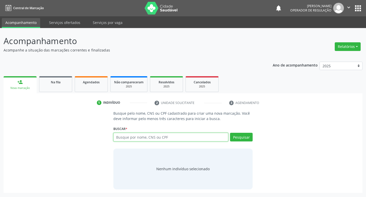
click at [138, 137] on input "text" at bounding box center [170, 136] width 115 height 9
paste input "700000540361903"
type input "700000540361903"
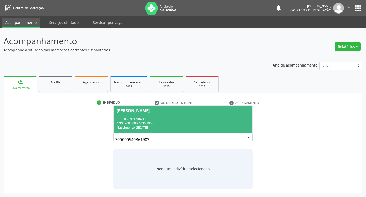
click at [202, 114] on span "Terezinha Maria da Nóbrega Silva CPF: 030.991.104-42 CNS: 700 0005 4036 1903 Na…" at bounding box center [183, 118] width 139 height 27
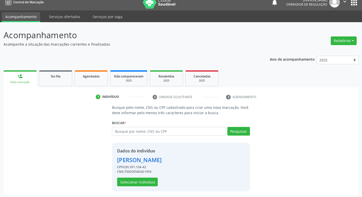
scroll to position [7, 0]
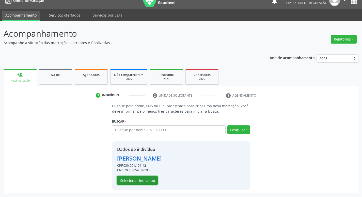
click at [147, 182] on button "Selecionar indivíduo" at bounding box center [137, 180] width 41 height 9
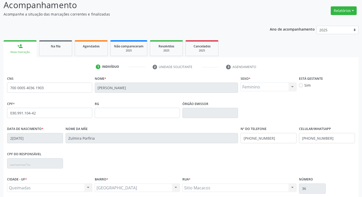
scroll to position [79, 0]
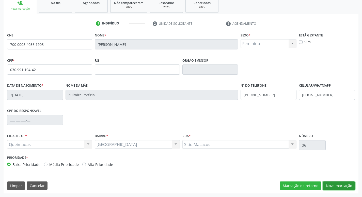
click at [327, 187] on button "Nova marcação" at bounding box center [339, 185] width 32 height 9
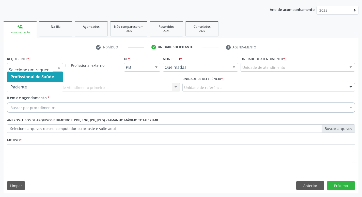
click at [61, 68] on div at bounding box center [59, 67] width 8 height 9
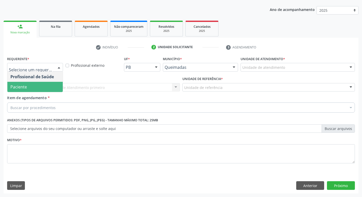
click at [53, 88] on span "Paciente" at bounding box center [34, 87] width 55 height 10
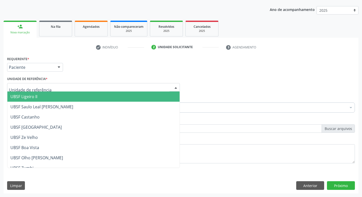
click at [81, 85] on div at bounding box center [93, 87] width 173 height 9
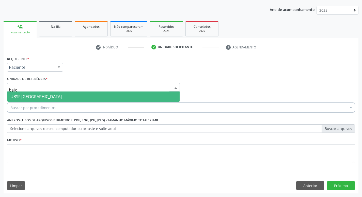
type input "baixa"
click at [82, 93] on span "UBSF [GEOGRAPHIC_DATA]" at bounding box center [93, 96] width 172 height 10
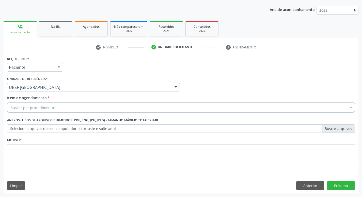
click at [87, 105] on div "Buscar por procedimentos" at bounding box center [181, 107] width 348 height 10
type input "e"
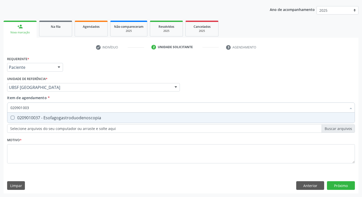
type input "0209010037"
click at [102, 113] on span "0209010037 - Esofagogastroduodenoscopia" at bounding box center [181, 117] width 348 height 10
checkbox Esofagogastroduodenoscopia "true"
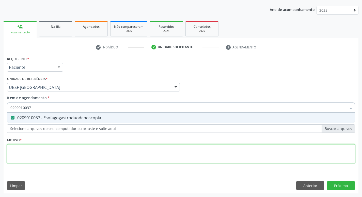
click at [90, 151] on div "Requerente * Paciente Profissional de Saúde Paciente Nenhum resultado encontrad…" at bounding box center [181, 112] width 348 height 115
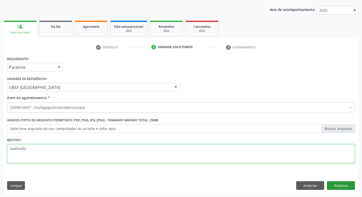
type textarea "avaliação"
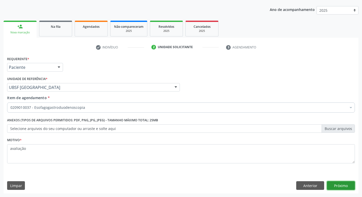
click at [344, 187] on button "Próximo" at bounding box center [341, 185] width 28 height 9
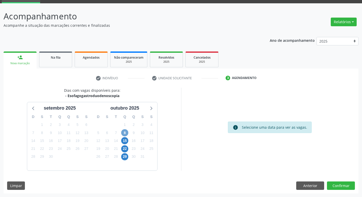
click at [128, 132] on span "8" at bounding box center [124, 132] width 7 height 7
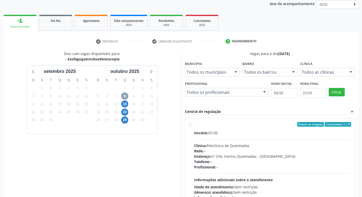
scroll to position [98, 0]
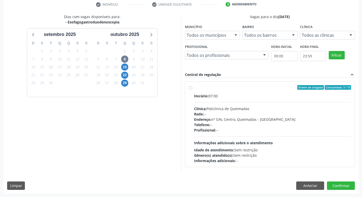
click at [239, 86] on div "Ordem de chegada Consumidos: 3 / 15" at bounding box center [272, 87] width 157 height 5
click at [192, 86] on input "Ordem de chegada Consumidos: 3 / 15 Horário: 07:00 Clínica: Policlinica de Quei…" at bounding box center [191, 87] width 4 height 5
radio input "true"
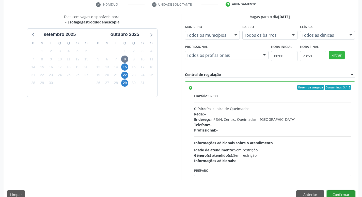
click at [352, 190] on button "Confirmar" at bounding box center [341, 194] width 28 height 9
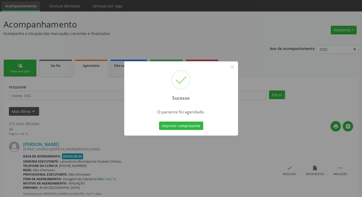
scroll to position [25, 0]
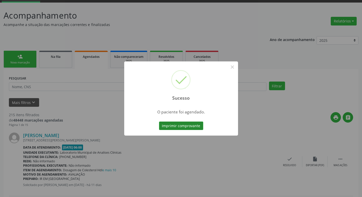
click at [198, 126] on button "Imprimir comprovante" at bounding box center [181, 125] width 44 height 9
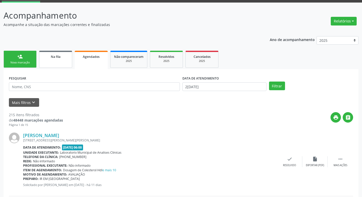
click at [62, 55] on div "Na fila" at bounding box center [55, 56] width 25 height 5
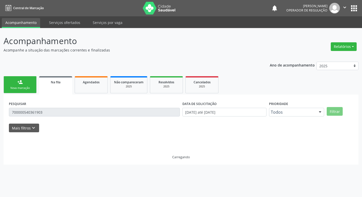
scroll to position [0, 0]
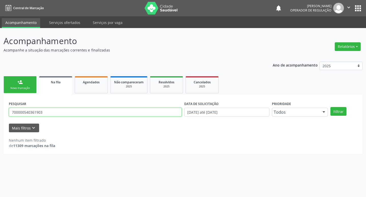
click at [71, 113] on input "700000540361903" at bounding box center [95, 112] width 173 height 9
type input "703209676102498"
click at [331, 107] on button "Filtrar" at bounding box center [339, 111] width 16 height 9
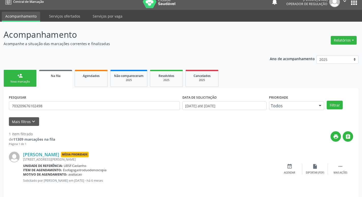
scroll to position [10, 0]
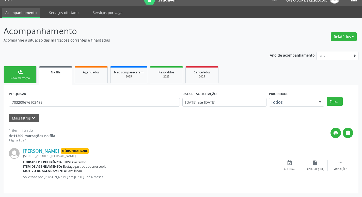
click at [288, 164] on icon "event_available" at bounding box center [290, 163] width 6 height 6
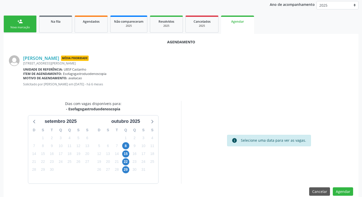
scroll to position [61, 0]
click at [125, 143] on span "8" at bounding box center [125, 145] width 7 height 7
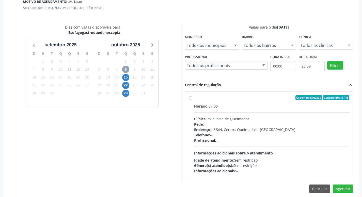
scroll to position [137, 0]
click at [250, 108] on div "Horário: 07:00 Clínica: Policlinica de Queimadas Rede: -- Endereço: nº S/N, Cen…" at bounding box center [272, 138] width 156 height 70
click at [192, 99] on input "Ordem de chegada Consumidos: 5 / 15 Horário: 07:00 Clínica: Policlinica de Quei…" at bounding box center [191, 97] width 4 height 5
radio input "true"
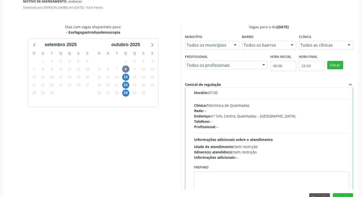
scroll to position [25, 0]
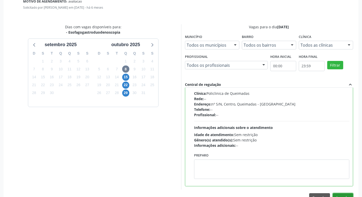
click at [348, 193] on button "Agendar" at bounding box center [343, 197] width 20 height 9
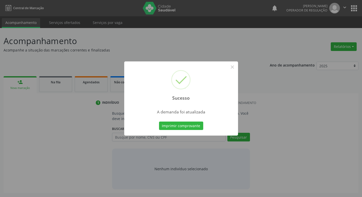
scroll to position [0, 0]
click at [194, 126] on button "Imprimir comprovante" at bounding box center [183, 125] width 44 height 9
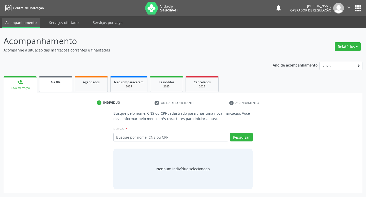
click at [67, 79] on div "Na fila" at bounding box center [55, 81] width 25 height 5
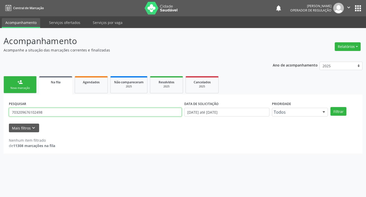
click at [70, 109] on input "703209676102498" at bounding box center [95, 112] width 173 height 9
type input "702003331225283"
click at [331, 107] on button "Filtrar" at bounding box center [339, 111] width 16 height 9
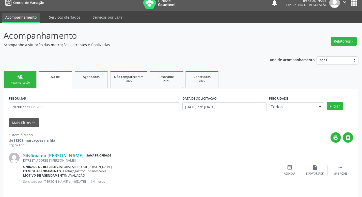
scroll to position [10, 0]
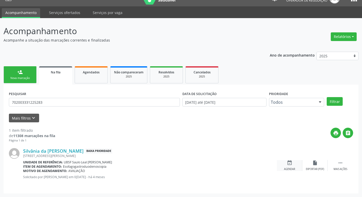
click at [292, 161] on icon "event_available" at bounding box center [290, 163] width 6 height 6
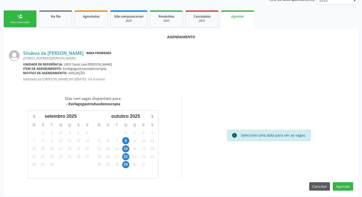
scroll to position [68, 0]
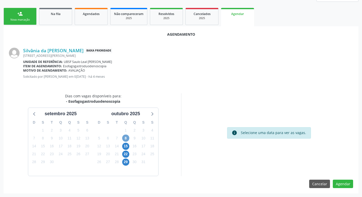
drag, startPoint x: 128, startPoint y: 138, endPoint x: 122, endPoint y: 137, distance: 6.4
click at [128, 137] on span "8" at bounding box center [125, 137] width 7 height 7
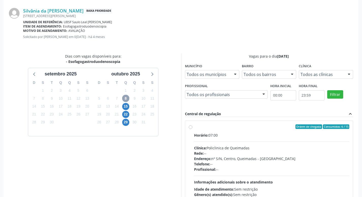
scroll to position [142, 0]
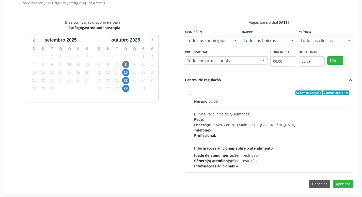
click at [317, 103] on div "Horário: 07:00" at bounding box center [272, 100] width 156 height 5
click at [192, 95] on input "Ordem de chegada Consumidos: 6 / 15 Horário: 07:00 Clínica: Policlinica de Quei…" at bounding box center [191, 92] width 4 height 5
radio input "true"
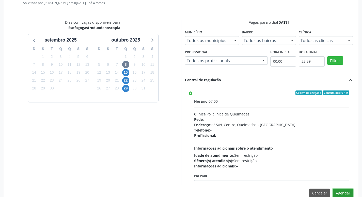
click at [347, 194] on button "Agendar" at bounding box center [343, 192] width 20 height 9
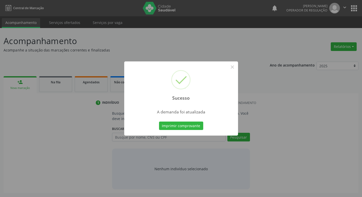
scroll to position [0, 0]
click at [172, 123] on button "Imprimir comprovante" at bounding box center [183, 125] width 44 height 9
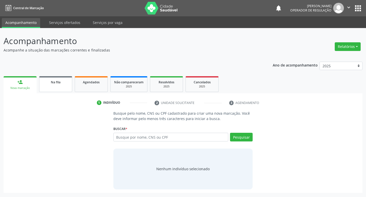
click at [59, 78] on link "Na fila" at bounding box center [55, 84] width 33 height 16
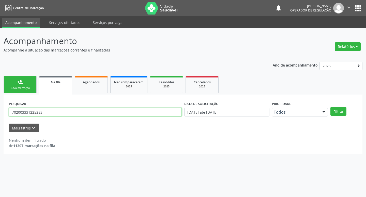
click at [70, 108] on input "702003331225283" at bounding box center [95, 112] width 173 height 9
type input "702807681926465"
click at [331, 107] on button "Filtrar" at bounding box center [339, 111] width 16 height 9
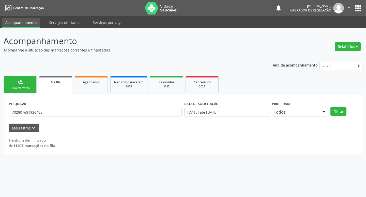
click at [68, 107] on div "PESQUISAR 702807681926465" at bounding box center [95, 110] width 175 height 20
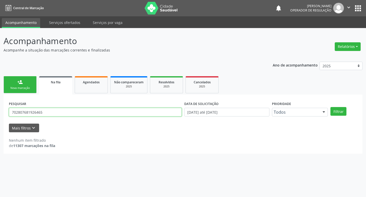
click at [67, 109] on input "702807681926465" at bounding box center [95, 112] width 173 height 9
click at [331, 107] on button "Filtrar" at bounding box center [339, 111] width 16 height 9
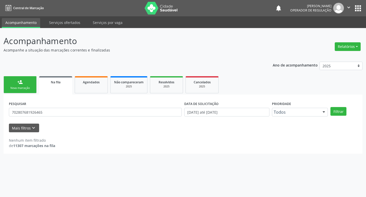
click at [49, 106] on div "PESQUISAR 702807681926465" at bounding box center [95, 110] width 175 height 20
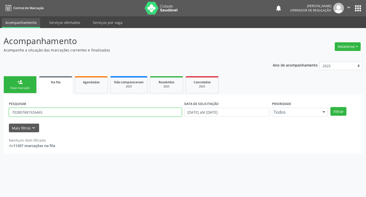
click at [51, 109] on input "702807681926465" at bounding box center [95, 112] width 173 height 9
paste input "0000540361903"
click at [51, 109] on input "700000540361903" at bounding box center [95, 112] width 173 height 9
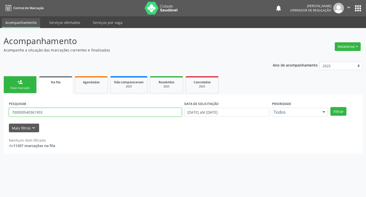
type input "700000540361903"
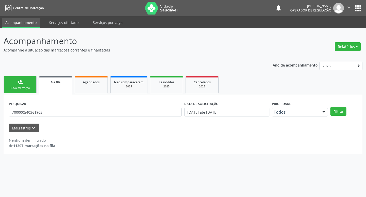
click at [18, 78] on link "person_add Nova marcação" at bounding box center [20, 84] width 33 height 17
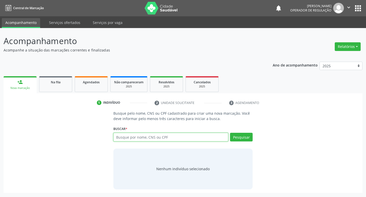
click at [175, 133] on input "text" at bounding box center [170, 136] width 115 height 9
paste input "700000540361903"
type input "700000540361903"
drag, startPoint x: 228, startPoint y: 134, endPoint x: 234, endPoint y: 136, distance: 7.0
click at [229, 136] on div "700000540361903 Terezinha Maria da Nóbrega Silva CPF: 030.991.104-42 CNS: 700 0…" at bounding box center [183, 138] width 140 height 12
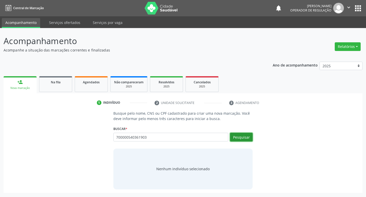
click at [235, 136] on button "Pesquisar" at bounding box center [241, 136] width 23 height 9
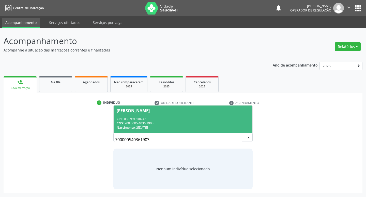
click at [194, 116] on span "Terezinha Maria da Nóbrega Silva CPF: 030.991.104-42 CNS: 700 0005 4036 1903 Na…" at bounding box center [183, 118] width 139 height 27
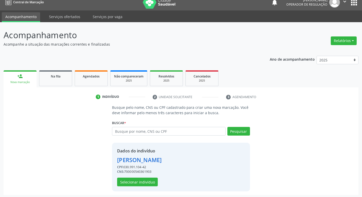
scroll to position [7, 0]
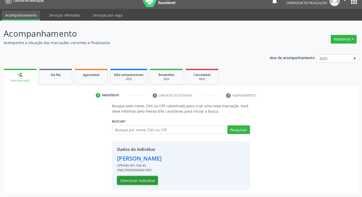
click at [137, 181] on button "Selecionar indivíduo" at bounding box center [137, 180] width 41 height 9
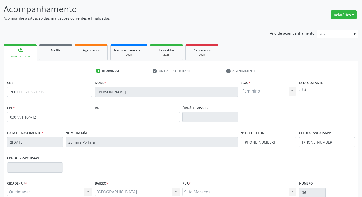
scroll to position [79, 0]
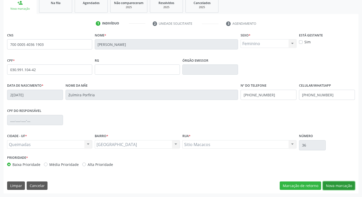
click at [341, 187] on button "Nova marcação" at bounding box center [339, 185] width 32 height 9
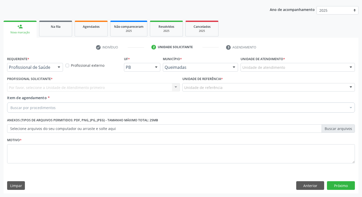
scroll to position [55, 0]
click at [40, 64] on div "Profissional de Saúde" at bounding box center [35, 67] width 56 height 9
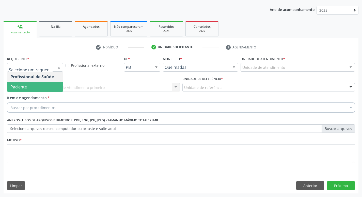
click at [36, 85] on span "Paciente" at bounding box center [34, 87] width 55 height 10
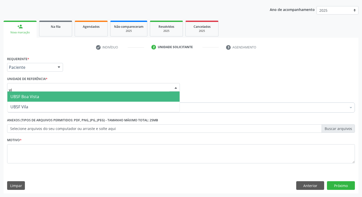
type input "vil"
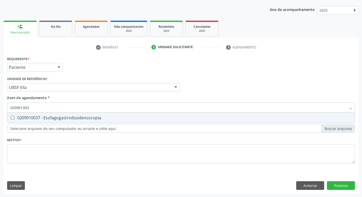
type input "0209010037"
click at [149, 115] on div "0209010037 - Esofagogastroduodenoscopia" at bounding box center [180, 117] width 341 height 4
checkbox Esofagogastroduodenoscopia "true"
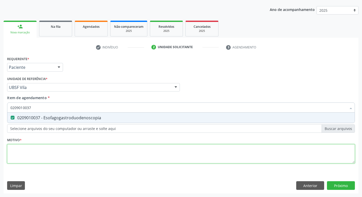
click at [103, 158] on div "Requerente * Paciente Profissional de Saúde Paciente Nenhum resultado encontrad…" at bounding box center [181, 112] width 348 height 115
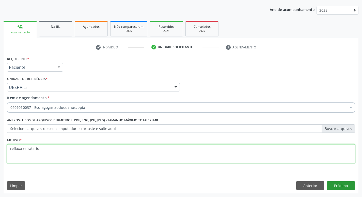
type textarea "refluxo refratario"
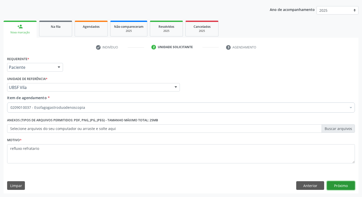
click at [343, 183] on button "Próximo" at bounding box center [341, 185] width 28 height 9
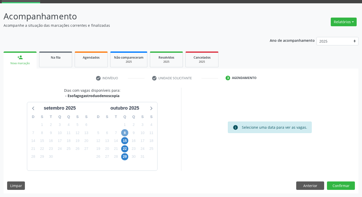
click at [126, 133] on span "8" at bounding box center [124, 132] width 7 height 7
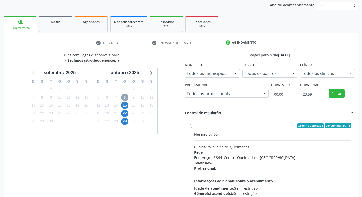
scroll to position [98, 0]
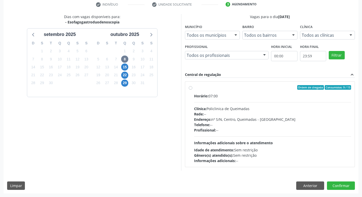
click at [205, 98] on div "Horário: 07:00" at bounding box center [272, 95] width 157 height 5
click at [192, 89] on input "Ordem de chegada Consumidos: 9 / 15 Horário: 07:00 Clínica: Policlinica de Quei…" at bounding box center [191, 87] width 4 height 5
radio input "true"
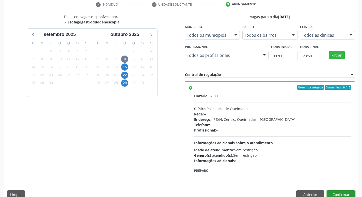
click at [336, 192] on button "Confirmar" at bounding box center [341, 194] width 28 height 9
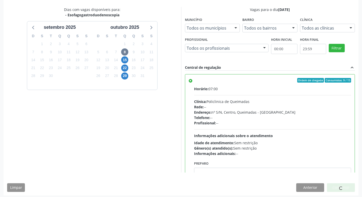
scroll to position [107, 0]
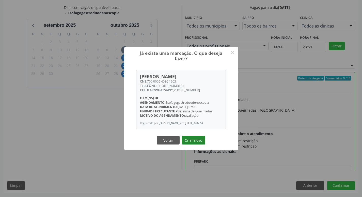
click at [194, 140] on button "Criar novo" at bounding box center [193, 140] width 23 height 9
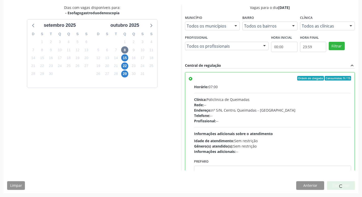
scroll to position [0, 0]
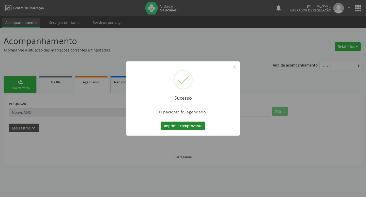
click at [183, 128] on button "Imprimir comprovante" at bounding box center [183, 125] width 44 height 9
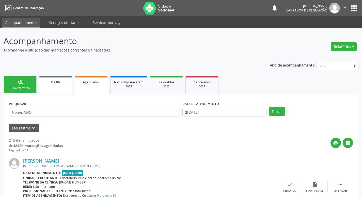
click at [44, 83] on div "Na fila" at bounding box center [55, 81] width 25 height 5
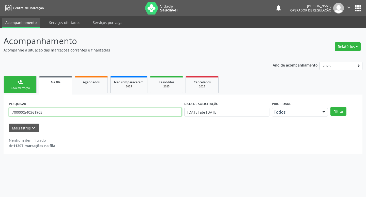
click at [56, 109] on input "700000540361903" at bounding box center [95, 112] width 173 height 9
type input "707403042812071"
click at [331, 107] on button "Filtrar" at bounding box center [339, 111] width 16 height 9
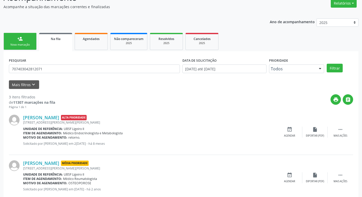
scroll to position [101, 0]
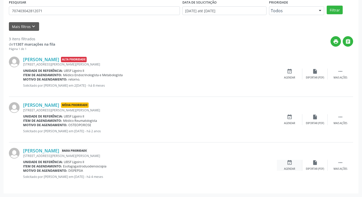
click at [296, 164] on div "event_available Agendar" at bounding box center [289, 164] width 25 height 11
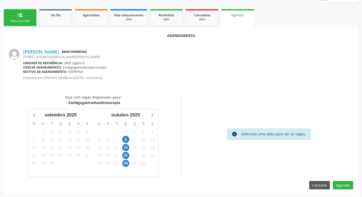
scroll to position [68, 0]
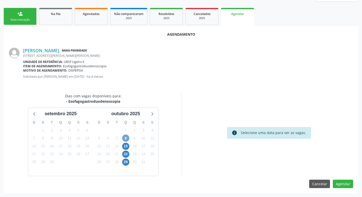
click at [127, 138] on span "8" at bounding box center [125, 137] width 7 height 7
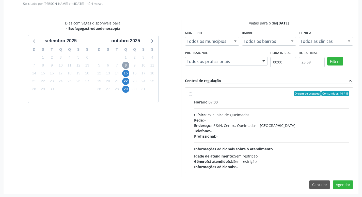
scroll to position [142, 0]
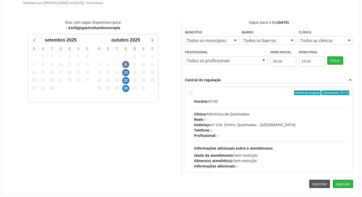
click at [230, 97] on label "Ordem de chegada Consumidos: 10 / 15 Horário: 07:00 Clínica: Policlinica de Que…" at bounding box center [272, 129] width 156 height 78
click at [192, 95] on input "Ordem de chegada Consumidos: 10 / 15 Horário: 07:00 Clínica: Policlinica de Que…" at bounding box center [191, 92] width 4 height 5
radio input "true"
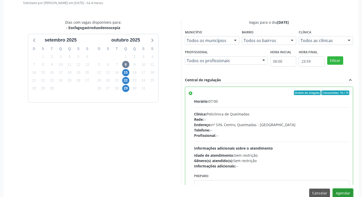
click at [342, 195] on button "Agendar" at bounding box center [343, 192] width 20 height 9
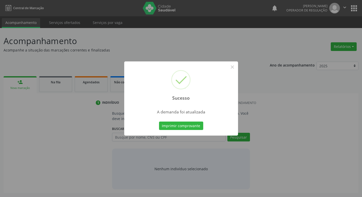
scroll to position [0, 0]
click at [190, 122] on button "Imprimir comprovante" at bounding box center [183, 125] width 44 height 9
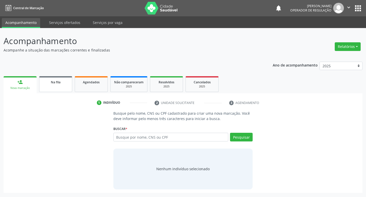
click at [70, 87] on link "Na fila" at bounding box center [55, 84] width 33 height 16
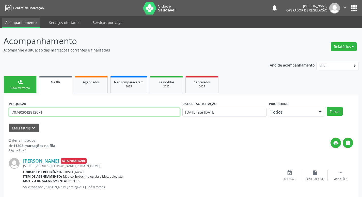
click at [62, 108] on input "707403042812071" at bounding box center [94, 112] width 171 height 9
type input "7"
type input "708600501820684"
click at [327, 107] on button "Filtrar" at bounding box center [335, 111] width 16 height 9
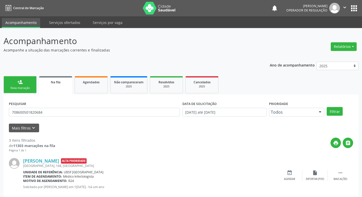
scroll to position [101, 0]
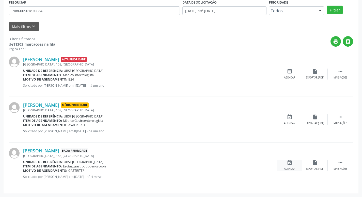
click at [287, 164] on icon "event_available" at bounding box center [290, 162] width 6 height 6
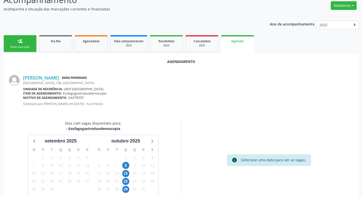
scroll to position [68, 0]
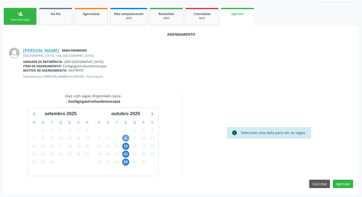
click at [128, 137] on span "8" at bounding box center [125, 137] width 7 height 7
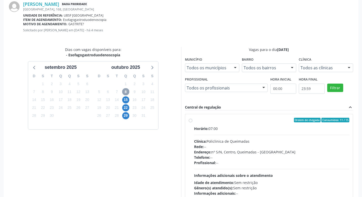
scroll to position [142, 0]
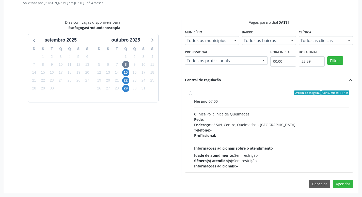
click at [267, 96] on label "Ordem de chegada Consumidos: 11 / 15 Horário: 07:00 Clínica: Policlinica de Que…" at bounding box center [272, 129] width 156 height 78
click at [192, 95] on input "Ordem de chegada Consumidos: 11 / 15 Horário: 07:00 Clínica: Policlinica de Que…" at bounding box center [191, 92] width 4 height 5
radio input "true"
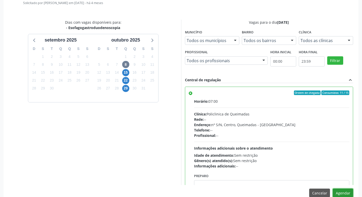
click at [343, 194] on button "Agendar" at bounding box center [343, 192] width 20 height 9
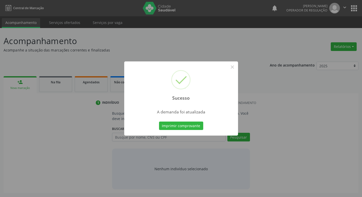
scroll to position [0, 0]
click at [175, 126] on button "Imprimir comprovante" at bounding box center [183, 125] width 44 height 9
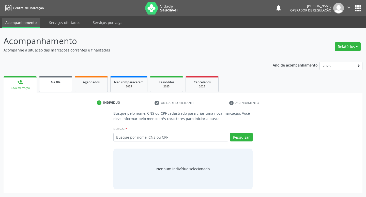
click at [60, 82] on span "Na fila" at bounding box center [56, 82] width 10 height 4
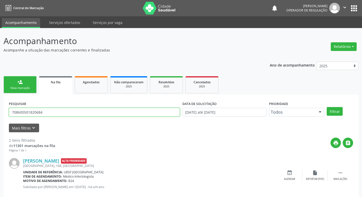
click at [59, 115] on input "708600501820684" at bounding box center [94, 112] width 171 height 9
type input "06236368406"
click at [327, 107] on button "Filtrar" at bounding box center [335, 111] width 16 height 9
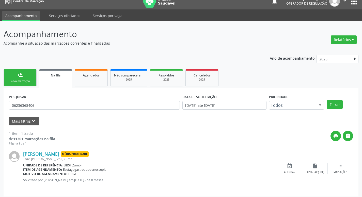
scroll to position [10, 0]
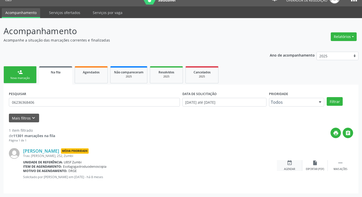
click at [287, 161] on icon "event_available" at bounding box center [290, 163] width 6 height 6
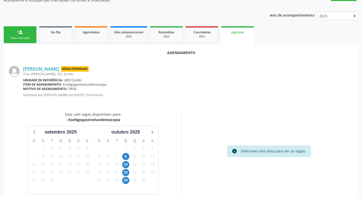
scroll to position [68, 0]
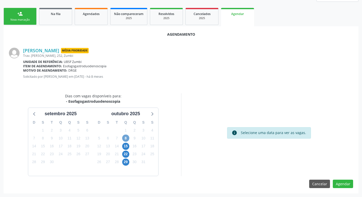
click at [127, 139] on span "8" at bounding box center [125, 137] width 7 height 7
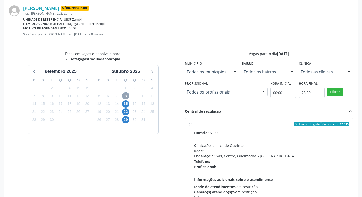
scroll to position [142, 0]
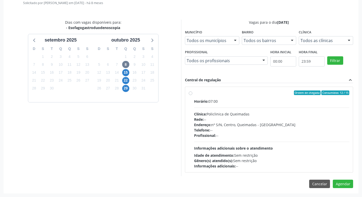
click at [261, 96] on label "Ordem de chegada Consumidos: 12 / 15 Horário: 07:00 Clínica: Policlinica de Que…" at bounding box center [272, 129] width 156 height 78
click at [192, 95] on input "Ordem de chegada Consumidos: 12 / 15 Horário: 07:00 Clínica: Policlinica de Que…" at bounding box center [191, 92] width 4 height 5
radio input "true"
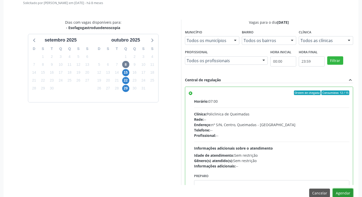
click at [341, 190] on button "Agendar" at bounding box center [343, 192] width 20 height 9
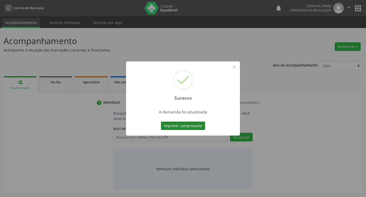
click at [179, 123] on button "Imprimir comprovante" at bounding box center [183, 125] width 44 height 9
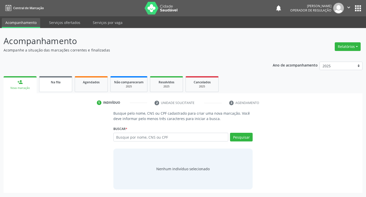
click at [61, 87] on link "Na fila" at bounding box center [55, 84] width 33 height 16
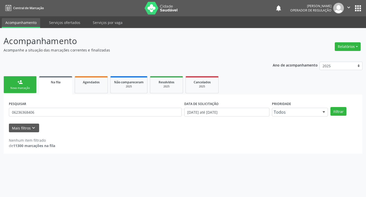
click at [49, 107] on div "PESQUISAR 06236368406" at bounding box center [95, 110] width 175 height 20
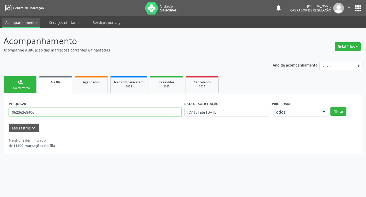
click at [49, 109] on input "06236368406" at bounding box center [95, 112] width 173 height 9
type input "700602451340966"
click at [331, 107] on button "Filtrar" at bounding box center [339, 111] width 16 height 9
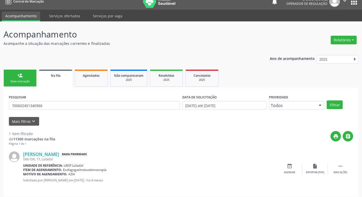
scroll to position [10, 0]
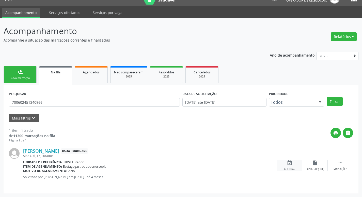
click at [293, 166] on div "event_available Agendar" at bounding box center [289, 165] width 25 height 11
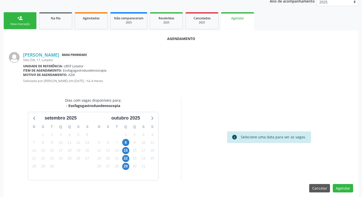
scroll to position [68, 0]
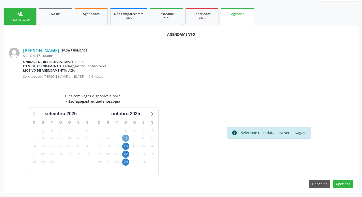
click at [125, 135] on span "8" at bounding box center [125, 137] width 7 height 7
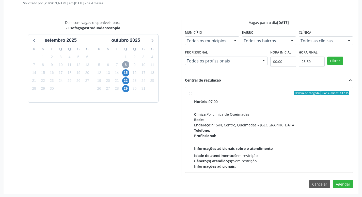
scroll to position [142, 0]
click at [235, 97] on label "Ordem de chegada Consumidos: 13 / 15 Horário: 07:00 Clínica: Policlinica de Que…" at bounding box center [272, 129] width 156 height 78
click at [192, 95] on input "Ordem de chegada Consumidos: 13 / 15 Horário: 07:00 Clínica: Policlinica de Que…" at bounding box center [191, 92] width 4 height 5
radio input "true"
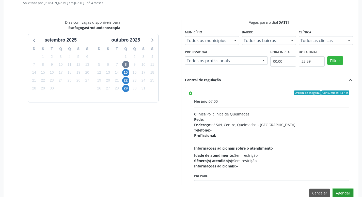
click at [344, 190] on button "Agendar" at bounding box center [343, 192] width 20 height 9
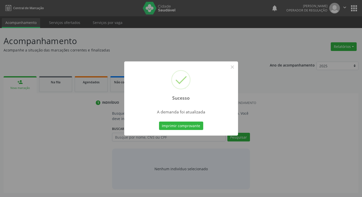
scroll to position [0, 0]
click at [199, 128] on button "Imprimir comprovante" at bounding box center [183, 125] width 44 height 9
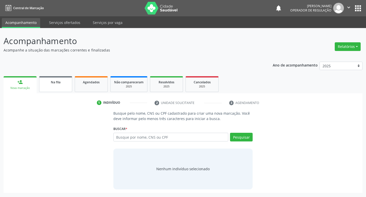
click at [61, 87] on link "Na fila" at bounding box center [55, 84] width 33 height 16
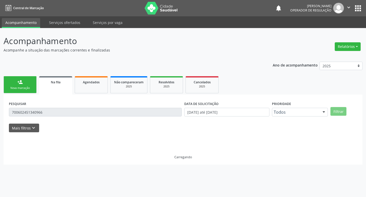
click at [121, 116] on div "PESQUISAR 700602451340966" at bounding box center [95, 110] width 175 height 20
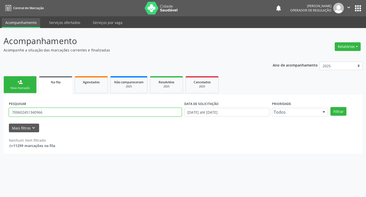
click at [122, 113] on input "700602451340966" at bounding box center [95, 112] width 173 height 9
type input "86936832768"
click at [331, 107] on button "Filtrar" at bounding box center [339, 111] width 16 height 9
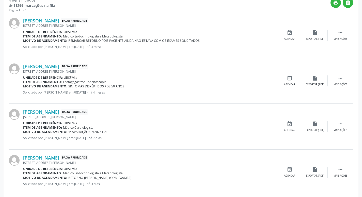
scroll to position [147, 0]
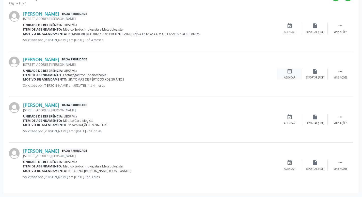
click at [291, 68] on icon "event_available" at bounding box center [290, 71] width 6 height 6
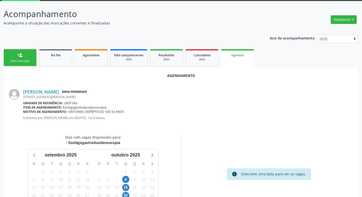
scroll to position [68, 0]
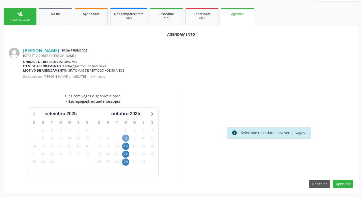
click at [126, 136] on span "8" at bounding box center [125, 137] width 7 height 7
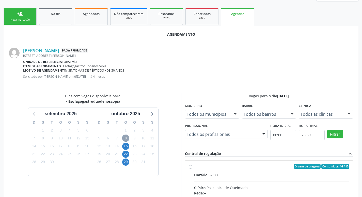
scroll to position [142, 0]
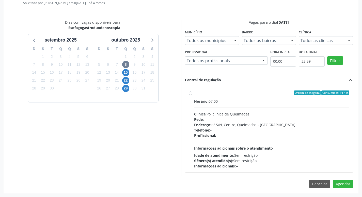
click at [278, 103] on div "Horário: 07:00" at bounding box center [272, 100] width 156 height 5
click at [192, 95] on input "Ordem de chegada Consumidos: 14 / 15 Horário: 07:00 Clínica: Policlinica de Que…" at bounding box center [191, 92] width 4 height 5
radio input "true"
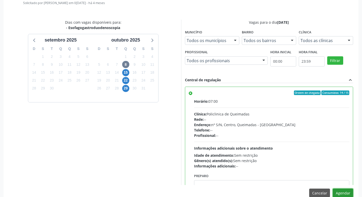
click at [340, 191] on button "Agendar" at bounding box center [343, 192] width 20 height 9
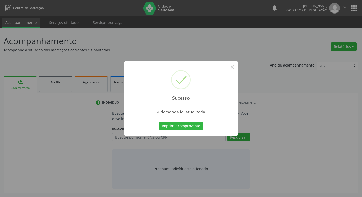
scroll to position [0, 0]
click at [184, 124] on button "Imprimir comprovante" at bounding box center [183, 125] width 44 height 9
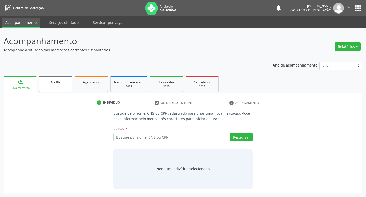
click at [60, 80] on span "Na fila" at bounding box center [56, 82] width 10 height 4
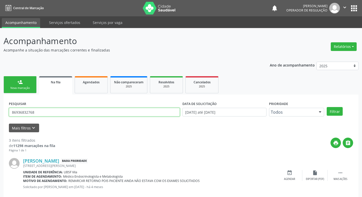
click at [43, 108] on input "86936832768" at bounding box center [94, 112] width 171 height 9
type input "700003932532400"
click at [327, 107] on button "Filtrar" at bounding box center [335, 111] width 16 height 9
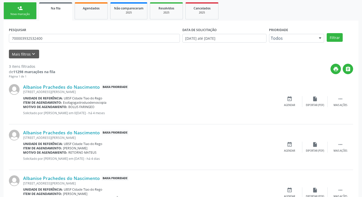
scroll to position [101, 0]
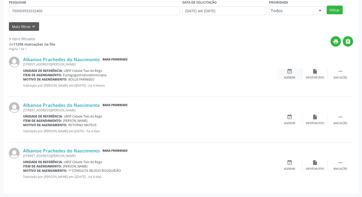
click at [291, 70] on icon "event_available" at bounding box center [290, 71] width 6 height 6
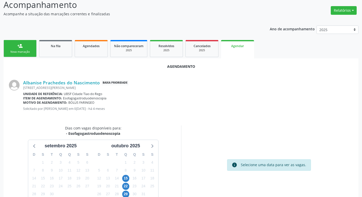
scroll to position [68, 0]
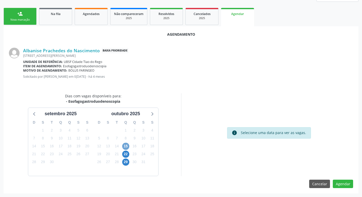
click at [126, 147] on span "15" at bounding box center [125, 145] width 7 height 7
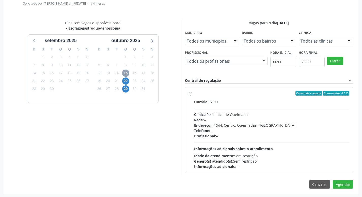
scroll to position [142, 0]
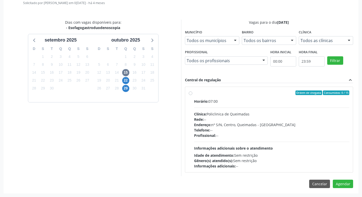
click at [257, 97] on label "Ordem de chegada Consumidos: 0 / 15 Horário: 07:00 Clínica: Policlinica de Quei…" at bounding box center [272, 129] width 156 height 78
click at [192, 95] on input "Ordem de chegada Consumidos: 0 / 15 Horário: 07:00 Clínica: Policlinica de Quei…" at bounding box center [191, 92] width 4 height 5
radio input "true"
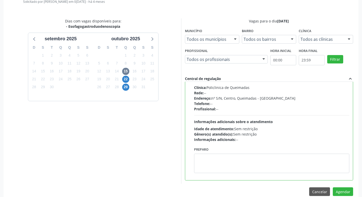
scroll to position [151, 0]
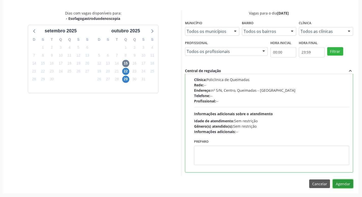
click at [343, 182] on button "Agendar" at bounding box center [343, 183] width 20 height 9
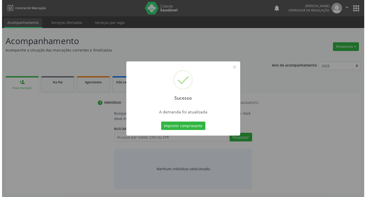
scroll to position [0, 0]
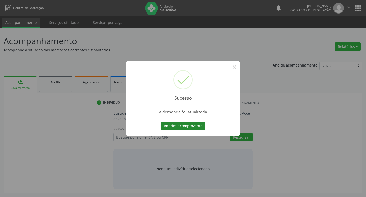
click at [197, 121] on button "Imprimir comprovante" at bounding box center [183, 125] width 44 height 9
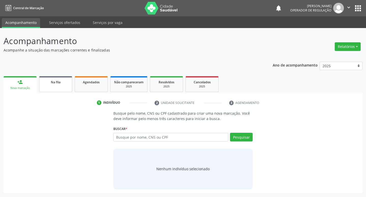
click at [53, 80] on div "Na fila" at bounding box center [55, 81] width 25 height 5
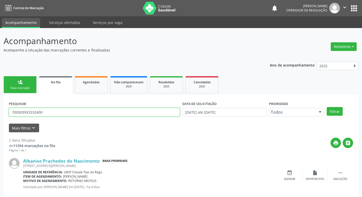
click at [76, 115] on input "700003932532400" at bounding box center [94, 112] width 171 height 9
type input "700003085203308"
click at [327, 107] on button "Filtrar" at bounding box center [335, 111] width 16 height 9
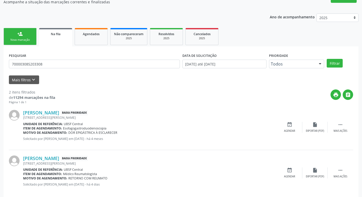
scroll to position [55, 0]
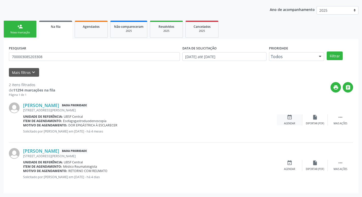
click at [289, 117] on icon "event_available" at bounding box center [290, 117] width 6 height 6
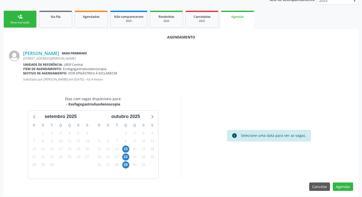
scroll to position [68, 0]
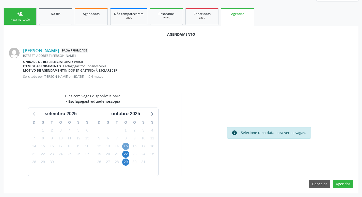
click at [125, 148] on span "15" at bounding box center [125, 145] width 7 height 7
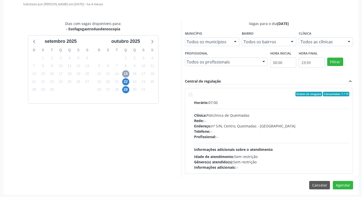
scroll to position [142, 0]
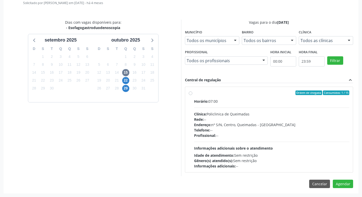
drag, startPoint x: 252, startPoint y: 97, endPoint x: 303, endPoint y: 124, distance: 56.9
click at [252, 97] on label "Ordem de chegada Consumidos: 1 / 15 Horário: 07:00 Clínica: Policlinica de Quei…" at bounding box center [272, 129] width 156 height 78
click at [192, 95] on input "Ordem de chegada Consumidos: 1 / 15 Horário: 07:00 Clínica: Policlinica de Quei…" at bounding box center [191, 92] width 4 height 5
radio input "true"
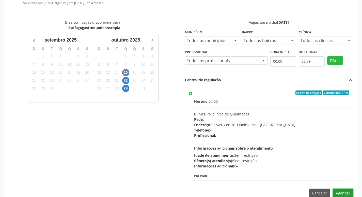
click at [345, 192] on button "Agendar" at bounding box center [343, 192] width 20 height 9
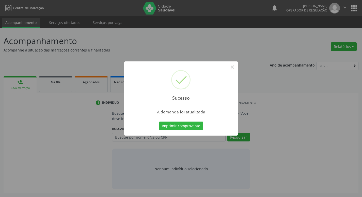
scroll to position [0, 0]
click at [165, 128] on button "Imprimir comprovante" at bounding box center [183, 125] width 44 height 9
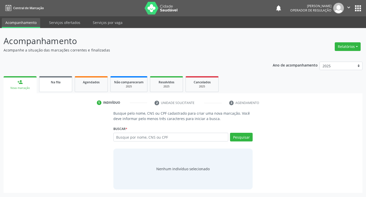
click at [59, 83] on span "Na fila" at bounding box center [56, 82] width 10 height 4
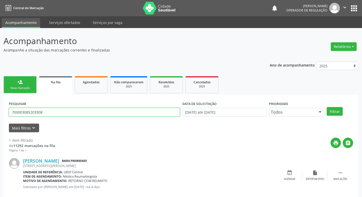
click at [95, 112] on input "700003085203308" at bounding box center [94, 112] width 171 height 9
type input "700609905575765"
click at [327, 107] on button "Filtrar" at bounding box center [335, 111] width 16 height 9
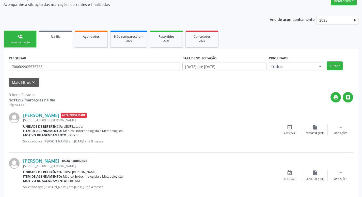
scroll to position [101, 0]
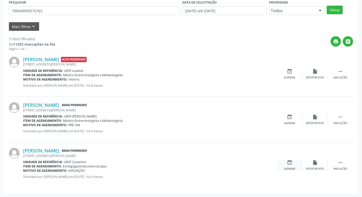
click at [290, 163] on icon "event_available" at bounding box center [290, 162] width 6 height 6
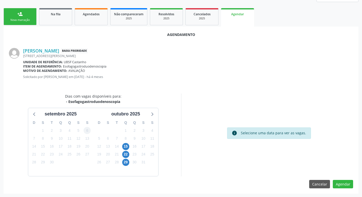
scroll to position [68, 0]
click at [129, 147] on div "15" at bounding box center [125, 146] width 7 height 8
click at [128, 147] on span "15" at bounding box center [125, 145] width 7 height 7
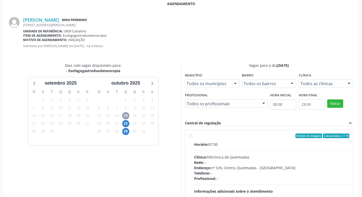
scroll to position [142, 0]
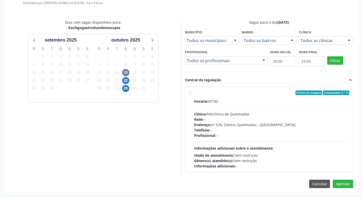
click at [256, 96] on label "Ordem de chegada Consumidos: 2 / 15 Horário: 07:00 Clínica: Policlinica de Quei…" at bounding box center [272, 129] width 156 height 78
click at [192, 95] on input "Ordem de chegada Consumidos: 2 / 15 Horário: 07:00 Clínica: Policlinica de Quei…" at bounding box center [191, 92] width 4 height 5
radio input "true"
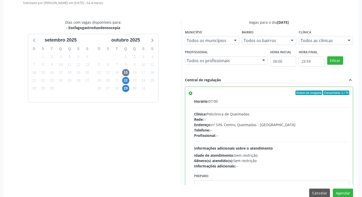
click at [343, 187] on div "Agendamento Josefa da Silva Aquino Baixa Prioridade Rua Sitio Pedra do Sino, 18…" at bounding box center [181, 77] width 355 height 249
click at [343, 192] on button "Agendar" at bounding box center [343, 192] width 20 height 9
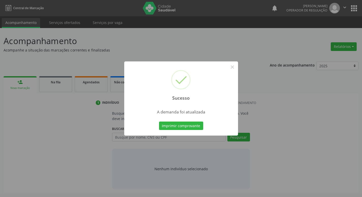
scroll to position [0, 0]
click at [186, 129] on button "Imprimir comprovante" at bounding box center [183, 125] width 44 height 9
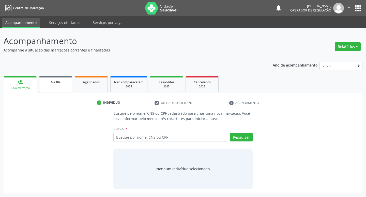
click at [62, 87] on link "Na fila" at bounding box center [55, 84] width 33 height 16
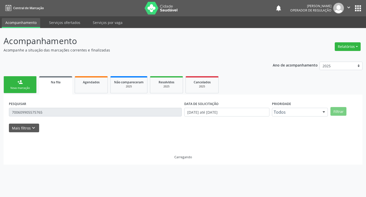
click at [57, 117] on div "PESQUISAR 700609905575765" at bounding box center [95, 110] width 175 height 20
click at [58, 114] on input "700609905575765" at bounding box center [95, 112] width 173 height 9
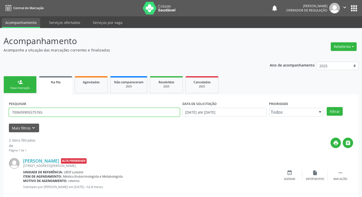
click at [58, 114] on input "700609905575765" at bounding box center [94, 112] width 171 height 9
type input "705002858902459"
click at [327, 107] on button "Filtrar" at bounding box center [335, 111] width 16 height 9
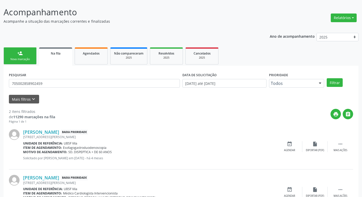
scroll to position [55, 0]
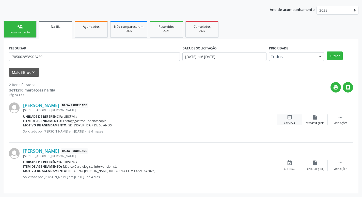
click at [295, 119] on div "event_available Agendar" at bounding box center [289, 119] width 25 height 11
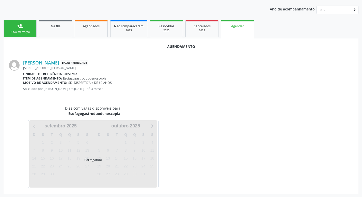
scroll to position [56, 0]
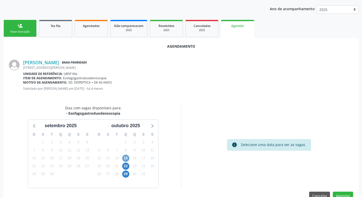
click at [125, 158] on span "15" at bounding box center [125, 157] width 7 height 7
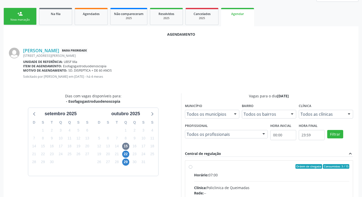
click at [192, 168] on input "Ordem de chegada Consumidos: 3 / 15 Horário: 07:00 Clínica: Policlinica de Quei…" at bounding box center [191, 166] width 4 height 5
radio input "true"
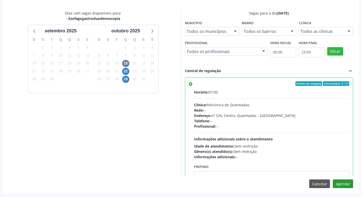
click at [340, 179] on div "Agendamento Maria de Souza Farias Baixa Prioridade Rua Orlando Ramos, 115, Vila…" at bounding box center [181, 68] width 355 height 249
click at [343, 182] on button "Agendar" at bounding box center [343, 183] width 20 height 9
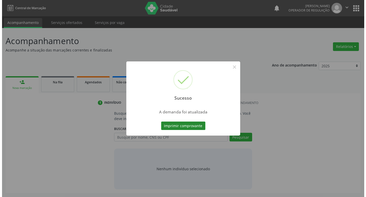
scroll to position [0, 0]
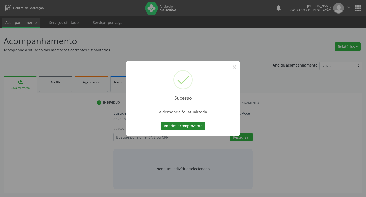
click at [192, 126] on button "Imprimir comprovante" at bounding box center [183, 125] width 44 height 9
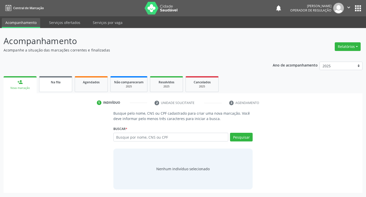
click at [49, 86] on link "Na fila" at bounding box center [55, 84] width 33 height 16
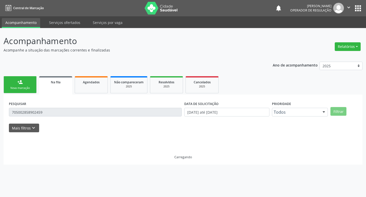
click at [68, 113] on input "705002858902459" at bounding box center [95, 112] width 173 height 9
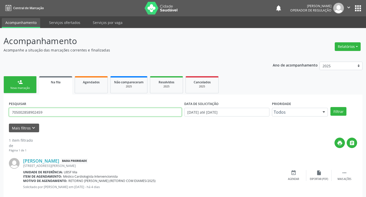
click at [68, 113] on input "705002858902459" at bounding box center [95, 112] width 173 height 9
click at [68, 113] on input "705002858902459" at bounding box center [94, 112] width 171 height 9
type input "708904726543018"
click at [327, 107] on button "Filtrar" at bounding box center [335, 111] width 16 height 9
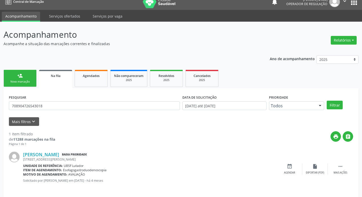
scroll to position [10, 0]
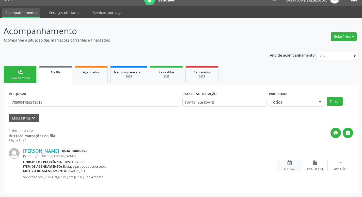
click at [296, 163] on div "event_available Agendar" at bounding box center [289, 165] width 25 height 11
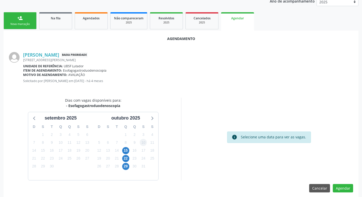
scroll to position [68, 0]
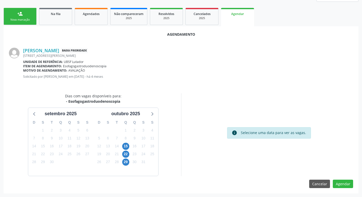
click at [129, 143] on div "15" at bounding box center [125, 146] width 9 height 8
click at [126, 145] on span "15" at bounding box center [125, 145] width 7 height 7
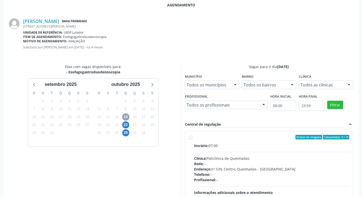
scroll to position [142, 0]
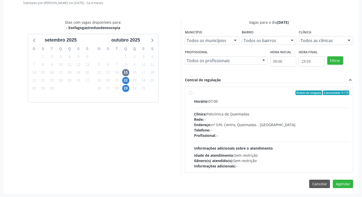
click at [254, 101] on div "Horário: 07:00" at bounding box center [272, 100] width 156 height 5
click at [192, 95] on input "Ordem de chegada Consumidos: 4 / 15 Horário: 07:00 Clínica: Policlinica de Quei…" at bounding box center [191, 92] width 4 height 5
radio input "true"
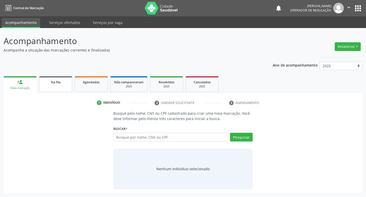
click at [62, 76] on link "Na fila" at bounding box center [55, 84] width 33 height 16
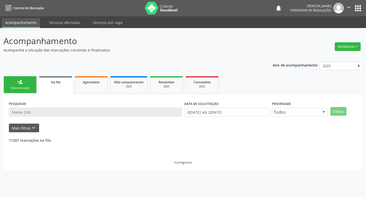
click at [76, 109] on input "text" at bounding box center [95, 112] width 173 height 9
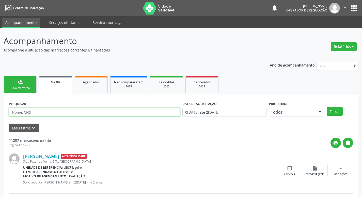
click at [80, 111] on input "text" at bounding box center [94, 112] width 171 height 9
type input "708904726543018"
click at [327, 107] on button "Filtrar" at bounding box center [335, 111] width 16 height 9
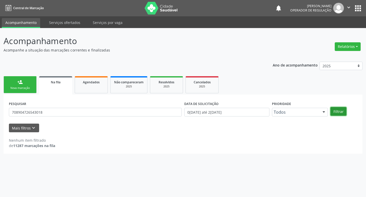
click at [340, 112] on button "Filtrar" at bounding box center [339, 111] width 16 height 9
click at [85, 86] on link "Agendados" at bounding box center [91, 84] width 33 height 17
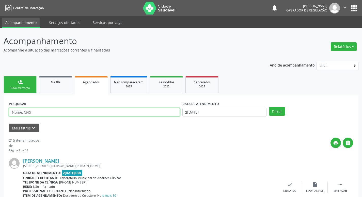
click at [63, 112] on input "text" at bounding box center [94, 112] width 171 height 9
type input "708904726543018"
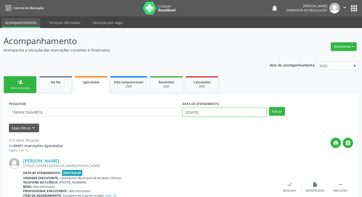
click at [199, 109] on input "[DATE]" at bounding box center [225, 112] width 84 height 9
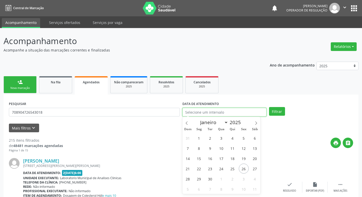
click at [269, 107] on button "Filtrar" at bounding box center [277, 111] width 16 height 9
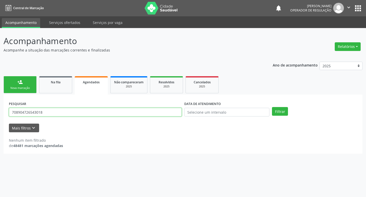
drag, startPoint x: 52, startPoint y: 113, endPoint x: 0, endPoint y: 121, distance: 53.0
click at [0, 121] on div "Acompanhamento Acompanhe a situação das marcações correntes e finalizadas Relat…" at bounding box center [183, 112] width 366 height 169
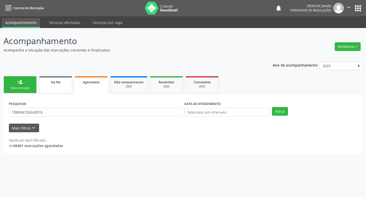
click at [56, 84] on span "Na fila" at bounding box center [56, 82] width 10 height 4
click at [49, 107] on div "PESQUISAR 708904726543018" at bounding box center [95, 110] width 175 height 20
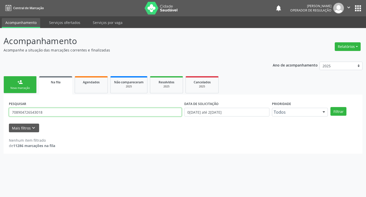
click at [49, 109] on input "708904726543018" at bounding box center [95, 112] width 173 height 9
paste input "708904726543018"
click at [331, 107] on button "Filtrar" at bounding box center [339, 111] width 16 height 9
drag, startPoint x: 44, startPoint y: 110, endPoint x: 13, endPoint y: 110, distance: 30.8
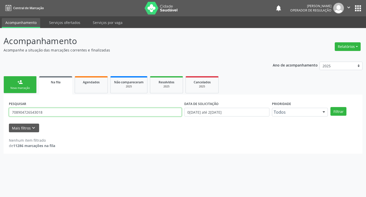
click at [13, 110] on input "708904726543018" at bounding box center [95, 112] width 173 height 9
type input "708904726543018"
click at [331, 107] on button "Filtrar" at bounding box center [339, 111] width 16 height 9
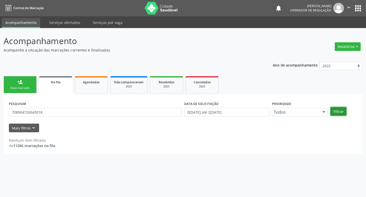
click at [339, 109] on button "Filtrar" at bounding box center [339, 111] width 16 height 9
click at [38, 117] on div "PESQUISAR 708904726543018" at bounding box center [95, 110] width 175 height 20
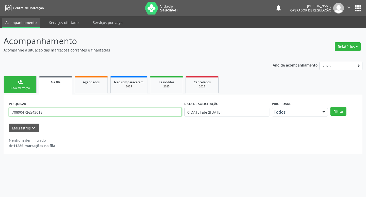
click at [56, 111] on input "708904726543018" at bounding box center [95, 112] width 173 height 9
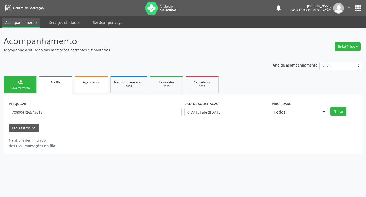
click at [97, 85] on link "Agendados" at bounding box center [91, 84] width 33 height 17
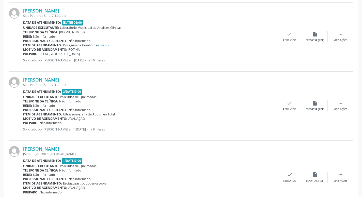
scroll to position [456, 0]
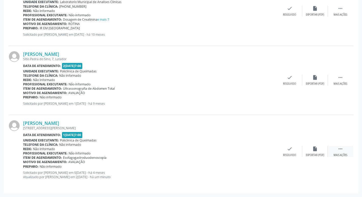
click at [336, 148] on div " Mais ações" at bounding box center [340, 151] width 25 height 11
click at [243, 151] on div "print Imprimir" at bounding box center [238, 151] width 25 height 11
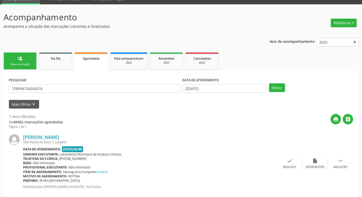
scroll to position [23, 0]
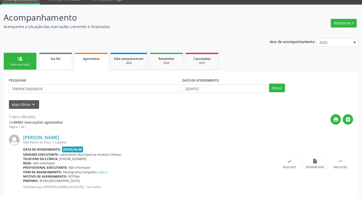
click at [46, 56] on div "Na fila" at bounding box center [55, 58] width 25 height 5
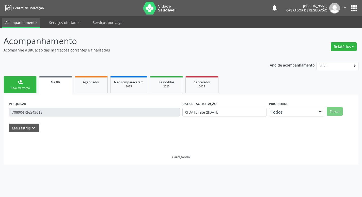
scroll to position [0, 0]
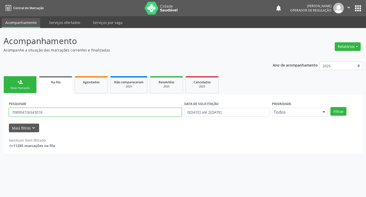
click at [57, 111] on input "708904726543018" at bounding box center [95, 112] width 173 height 9
type input "702903583252775"
click at [331, 107] on button "Filtrar" at bounding box center [339, 111] width 16 height 9
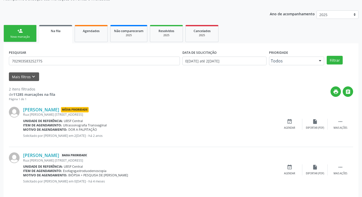
scroll to position [55, 0]
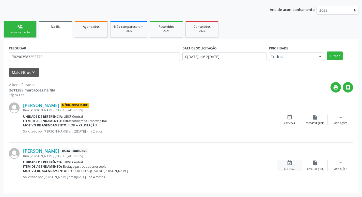
click at [293, 163] on div "event_available Agendar" at bounding box center [289, 165] width 25 height 11
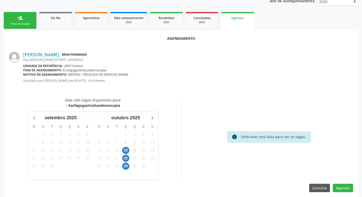
scroll to position [68, 0]
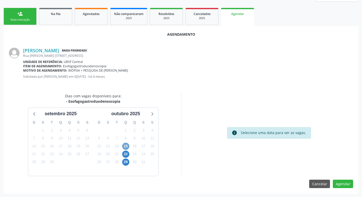
click at [126, 145] on span "15" at bounding box center [125, 145] width 7 height 7
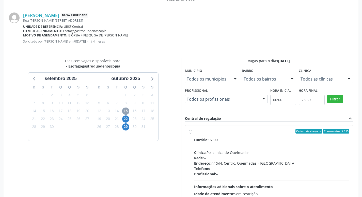
scroll to position [142, 0]
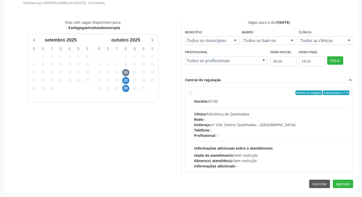
click at [279, 112] on div "Clínica: Policlinica de Queimadas" at bounding box center [272, 113] width 156 height 5
click at [192, 95] on input "Ordem de chegada Consumidos: 5 / 15 Horário: 07:00 Clínica: Policlinica de Quei…" at bounding box center [191, 92] width 4 height 5
radio input "true"
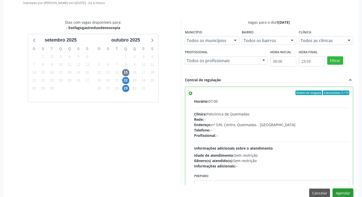
click at [342, 191] on button "Agendar" at bounding box center [343, 192] width 20 height 9
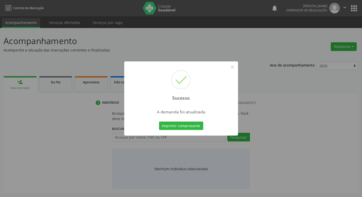
scroll to position [0, 0]
click at [186, 128] on button "Imprimir comprovante" at bounding box center [183, 125] width 44 height 9
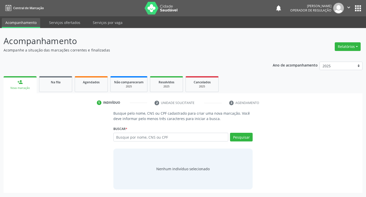
click at [72, 87] on ul "person_add Nova marcação Na fila Agendados Não compareceram 2025 Resolvidos 202…" at bounding box center [183, 84] width 359 height 18
click at [68, 86] on link "Na fila" at bounding box center [55, 84] width 33 height 16
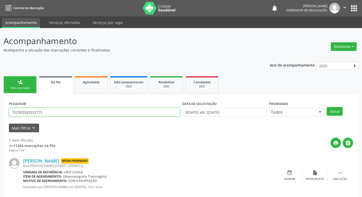
click at [102, 113] on input "702903583252775" at bounding box center [94, 112] width 171 height 9
type input "700004397179608"
click at [327, 107] on button "Filtrar" at bounding box center [335, 111] width 16 height 9
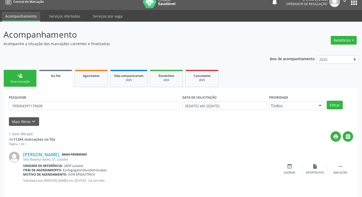
scroll to position [10, 0]
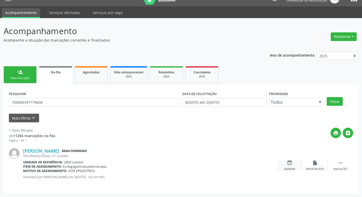
click at [289, 162] on icon "event_available" at bounding box center [290, 163] width 6 height 6
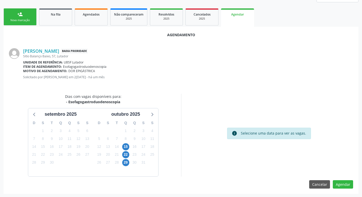
scroll to position [68, 0]
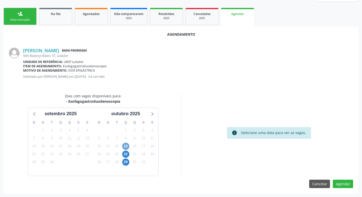
click at [128, 145] on span "15" at bounding box center [125, 145] width 7 height 7
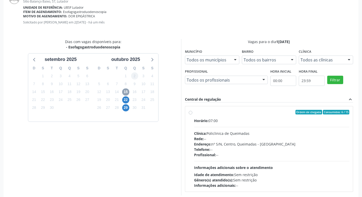
scroll to position [142, 0]
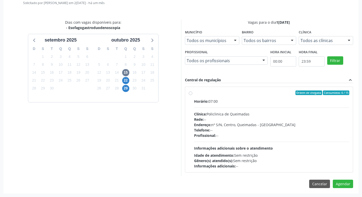
click at [267, 93] on div "Ordem de chegada Consumidos: 6 / 15" at bounding box center [272, 92] width 156 height 5
click at [192, 93] on input "Ordem de chegada Consumidos: 6 / 15 Horário: 07:00 Clínica: Policlinica de Quei…" at bounding box center [191, 92] width 4 height 5
radio input "true"
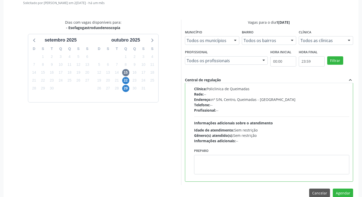
scroll to position [151, 0]
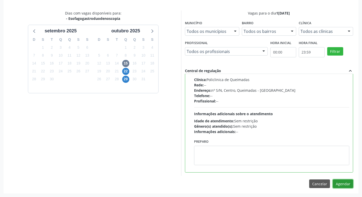
click at [350, 185] on button "Agendar" at bounding box center [343, 183] width 20 height 9
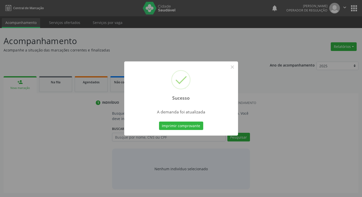
scroll to position [0, 0]
click at [191, 126] on button "Imprimir comprovante" at bounding box center [183, 125] width 44 height 9
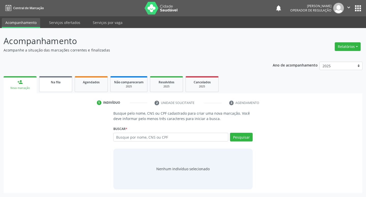
click at [63, 82] on div "Na fila" at bounding box center [55, 81] width 25 height 5
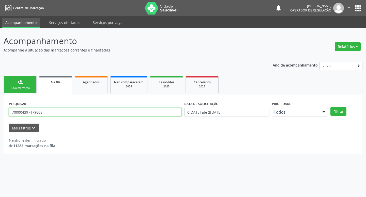
click at [55, 108] on input "700004397179608" at bounding box center [95, 112] width 173 height 9
type input "704304539428297"
click at [331, 107] on button "Filtrar" at bounding box center [339, 111] width 16 height 9
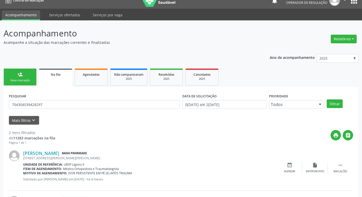
scroll to position [55, 0]
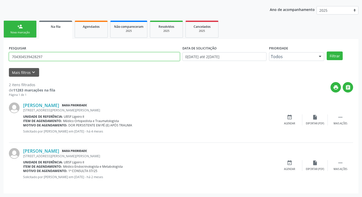
click at [53, 54] on input "704304539428297" at bounding box center [94, 56] width 171 height 9
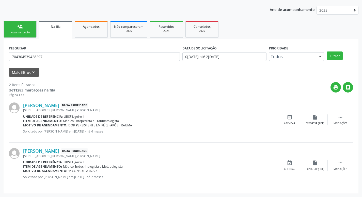
click at [24, 27] on link "person_add Nova marcação" at bounding box center [20, 29] width 33 height 17
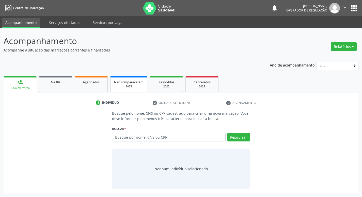
scroll to position [0, 0]
click at [156, 133] on input "text" at bounding box center [170, 136] width 115 height 9
paste input "704304539428297"
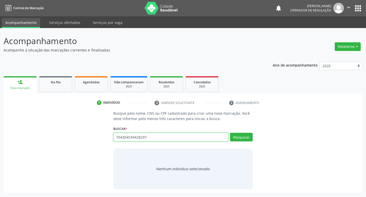
type input "704304539428297"
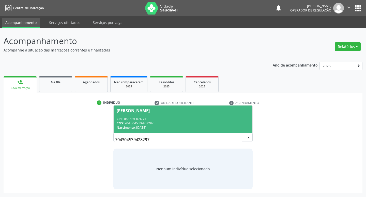
click at [167, 119] on div "CPF: 068.191.074-71" at bounding box center [183, 118] width 133 height 4
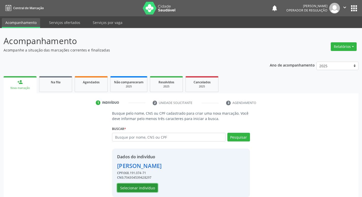
click at [123, 187] on button "Selecionar indivíduo" at bounding box center [137, 187] width 41 height 9
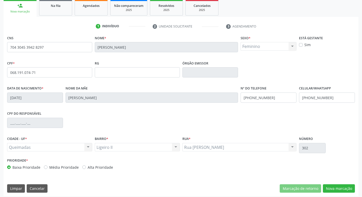
scroll to position [79, 0]
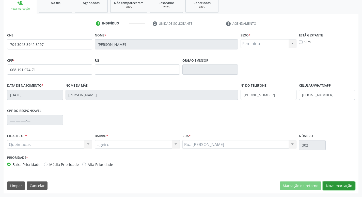
click at [334, 185] on button "Nova marcação" at bounding box center [339, 185] width 32 height 9
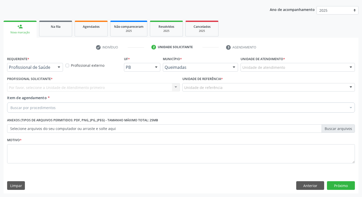
scroll to position [55, 0]
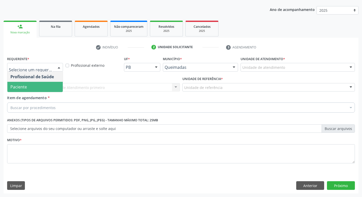
click at [38, 82] on span "Paciente" at bounding box center [34, 87] width 55 height 10
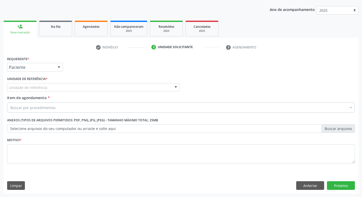
click at [40, 84] on div "Unidade de referência" at bounding box center [93, 87] width 173 height 9
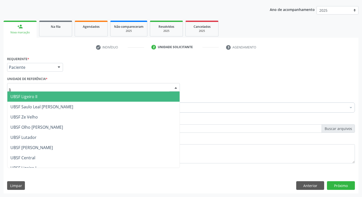
type input "lig"
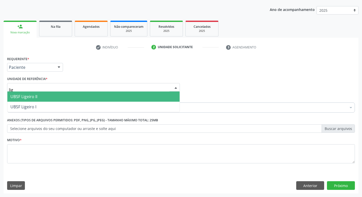
click at [32, 96] on span "UBSF Ligeiro II" at bounding box center [23, 97] width 27 height 6
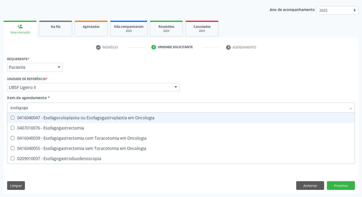
type input "esofagogas"
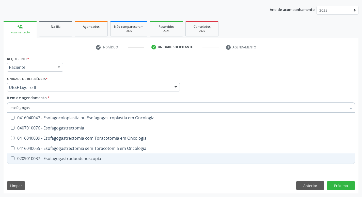
click at [69, 157] on div "0209010037 - Esofagogastroduodenoscopia" at bounding box center [180, 158] width 341 height 4
checkbox Esofagogastroduodenoscopia "true"
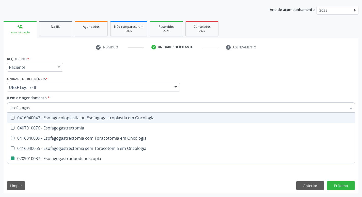
click at [134, 63] on div "Requerente * Paciente Profissional de Saúde Paciente Nenhum resultado encontrad…" at bounding box center [181, 65] width 351 height 20
checkbox Esofagogastrectomia "true"
checkbox Esofagogastroduodenoscopia "false"
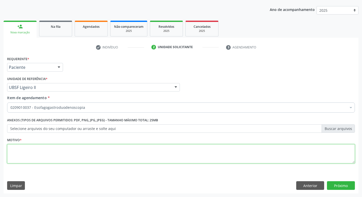
click at [62, 150] on textarea at bounding box center [181, 153] width 348 height 19
type textarea "e"
type textarea "Epigastralgia."
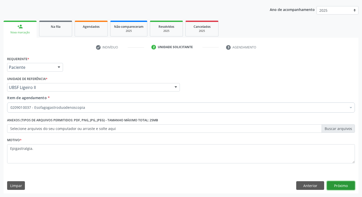
click at [332, 189] on button "Próximo" at bounding box center [341, 185] width 28 height 9
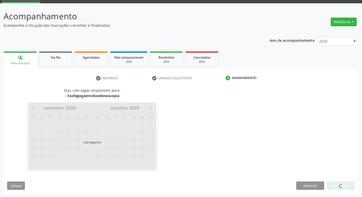
scroll to position [25, 0]
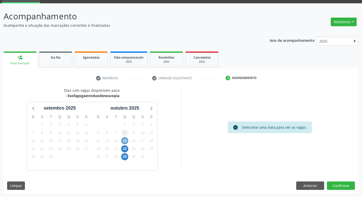
drag, startPoint x: 127, startPoint y: 140, endPoint x: 124, endPoint y: 130, distance: 10.7
click at [127, 140] on span "15" at bounding box center [124, 140] width 7 height 7
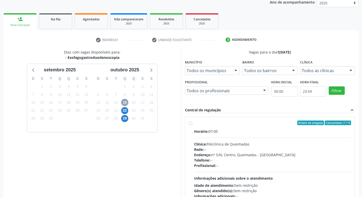
scroll to position [98, 0]
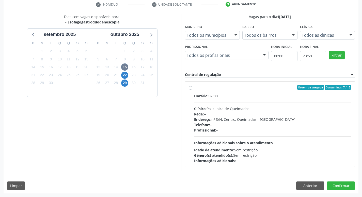
click at [242, 100] on div "Horário: 07:00 Clínica: Policlinica de Queimadas Rede: -- Endereço: nº S/N, Cen…" at bounding box center [272, 128] width 157 height 70
click at [192, 89] on input "Ordem de chegada Consumidos: 7 / 15 Horário: 07:00 Clínica: Policlinica de Quei…" at bounding box center [191, 87] width 4 height 5
radio input "true"
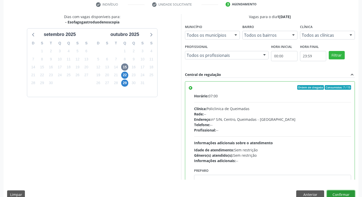
click at [343, 192] on button "Confirmar" at bounding box center [341, 194] width 28 height 9
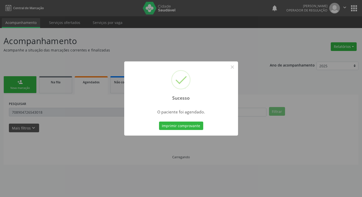
scroll to position [0, 0]
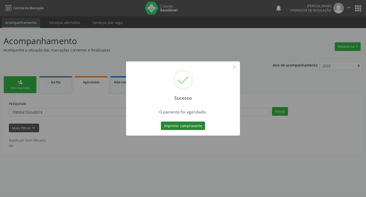
click at [193, 127] on button "Imprimir comprovante" at bounding box center [183, 125] width 44 height 9
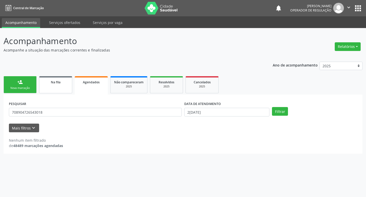
click at [33, 84] on link "person_add Nova marcação" at bounding box center [20, 84] width 33 height 17
click at [47, 85] on link "Na fila" at bounding box center [55, 84] width 33 height 17
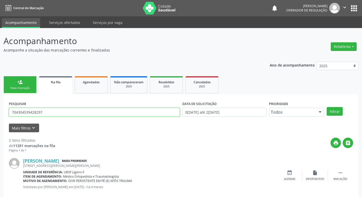
click at [98, 112] on input "704304539428297" at bounding box center [94, 112] width 171 height 9
type input "705004601857959"
click at [327, 107] on button "Filtrar" at bounding box center [335, 111] width 16 height 9
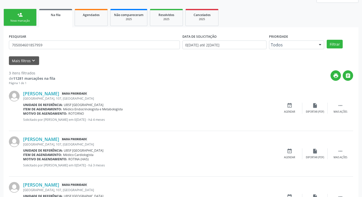
scroll to position [101, 0]
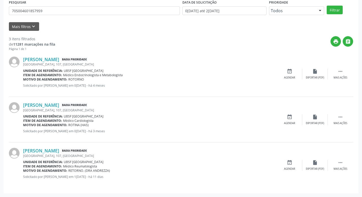
click at [52, 15] on div "PESQUISAR 705004601857959" at bounding box center [95, 8] width 174 height 20
click at [53, 12] on input "705004601857959" at bounding box center [94, 10] width 171 height 9
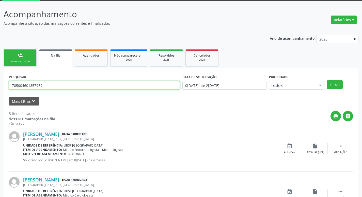
scroll to position [25, 0]
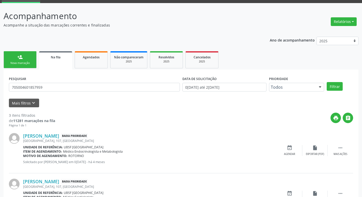
click at [24, 59] on link "person_add Nova marcação" at bounding box center [20, 59] width 33 height 17
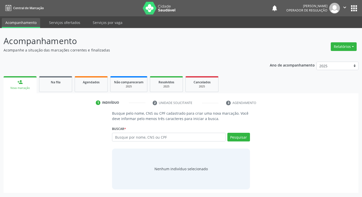
scroll to position [0, 0]
click at [139, 133] on input "text" at bounding box center [170, 136] width 115 height 9
paste input "705004601857959"
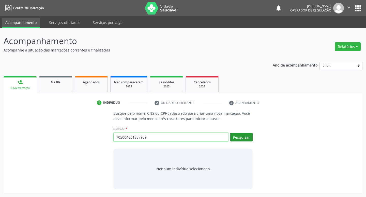
type input "705004601857959"
click at [250, 134] on button "Pesquisar" at bounding box center [241, 136] width 23 height 9
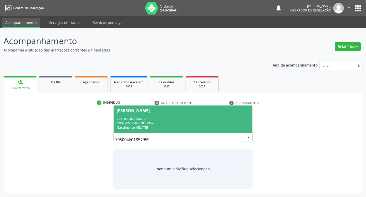
click at [210, 118] on div "CPF: 062.028.564-83" at bounding box center [183, 118] width 133 height 4
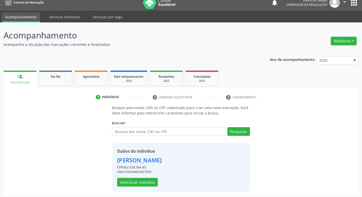
scroll to position [7, 0]
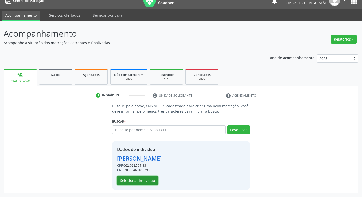
click at [134, 183] on button "Selecionar indivíduo" at bounding box center [137, 180] width 41 height 9
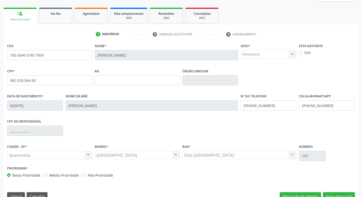
scroll to position [79, 0]
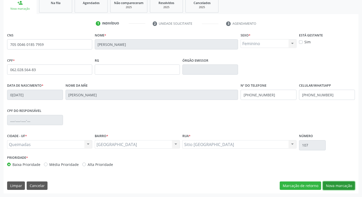
click at [341, 186] on button "Nova marcação" at bounding box center [339, 185] width 32 height 9
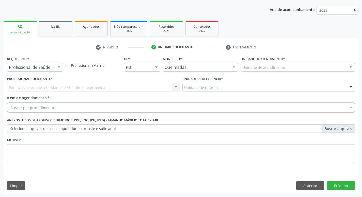
scroll to position [55, 0]
click at [56, 64] on div at bounding box center [59, 67] width 8 height 9
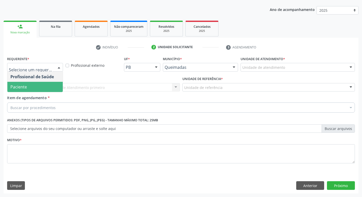
click at [43, 85] on span "Paciente" at bounding box center [34, 87] width 55 height 10
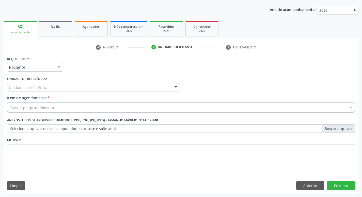
click at [46, 81] on label "Unidade de referência *" at bounding box center [27, 79] width 40 height 8
click at [46, 85] on div "Unidade de referência" at bounding box center [93, 87] width 173 height 9
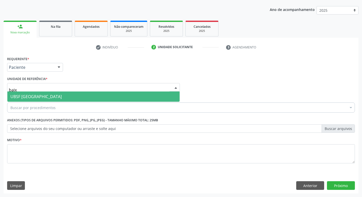
type input "baixa"
click at [27, 97] on span "UBSF [GEOGRAPHIC_DATA]" at bounding box center [35, 97] width 51 height 6
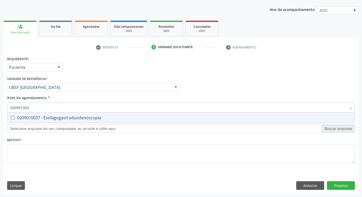
type input "0209010037"
click at [46, 118] on div "0209010037 - Esofagogastroduodenoscopia" at bounding box center [180, 117] width 341 height 4
checkbox Esofagogastroduodenoscopia "true"
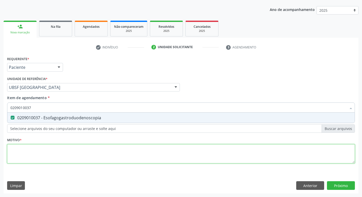
click at [36, 161] on div "Requerente * Paciente Profissional de Saúde Paciente Nenhum resultado encontrad…" at bounding box center [181, 112] width 348 height 115
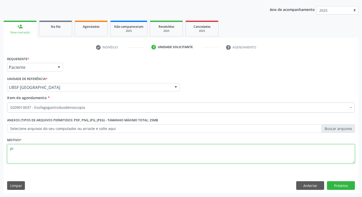
type textarea "p"
click at [37, 149] on textarea at bounding box center [181, 153] width 348 height 19
type textarea "Pirose"
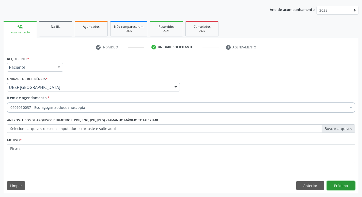
click at [341, 184] on button "Próximo" at bounding box center [341, 185] width 28 height 9
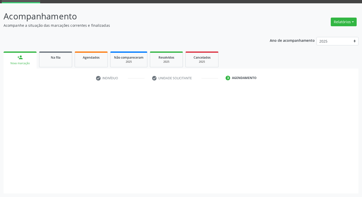
scroll to position [25, 0]
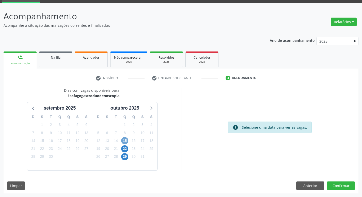
drag, startPoint x: 126, startPoint y: 140, endPoint x: 136, endPoint y: 122, distance: 20.8
click at [125, 140] on span "15" at bounding box center [124, 140] width 7 height 7
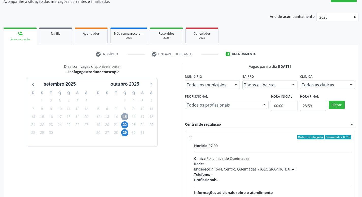
scroll to position [98, 0]
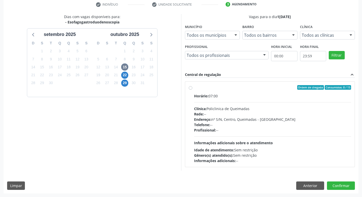
click at [309, 97] on div "Horário: 07:00" at bounding box center [272, 95] width 157 height 5
click at [192, 89] on input "Ordem de chegada Consumidos: 8 / 15 Horário: 07:00 Clínica: Policlinica de Quei…" at bounding box center [191, 87] width 4 height 5
radio input "true"
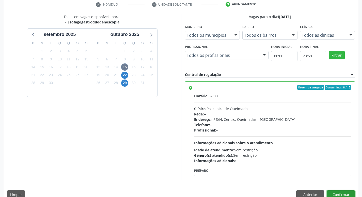
click at [333, 193] on button "Confirmar" at bounding box center [341, 194] width 28 height 9
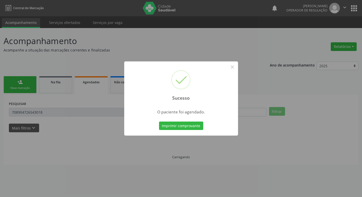
scroll to position [0, 0]
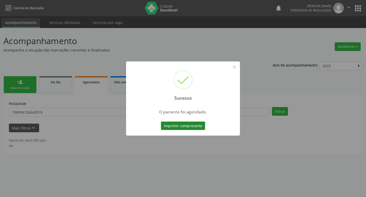
click at [200, 126] on button "Imprimir comprovante" at bounding box center [183, 125] width 44 height 9
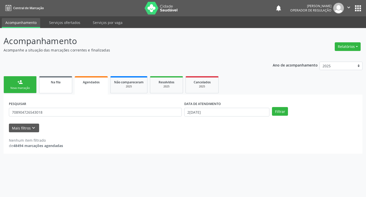
click at [53, 86] on link "Na fila" at bounding box center [55, 84] width 33 height 17
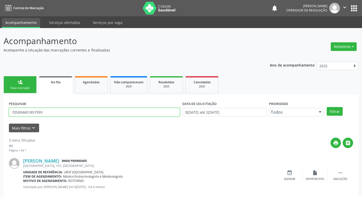
click at [59, 111] on input "705004601857959" at bounding box center [94, 112] width 171 height 9
type input "703200690654194"
click at [327, 107] on button "Filtrar" at bounding box center [335, 111] width 16 height 9
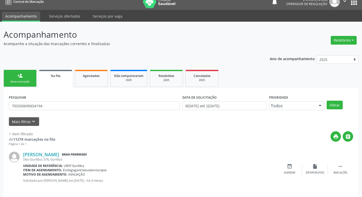
scroll to position [10, 0]
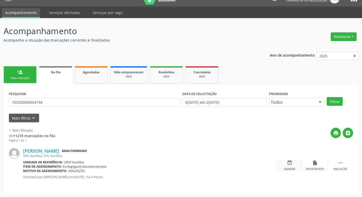
click at [293, 164] on div "event_available Agendar" at bounding box center [289, 165] width 25 height 11
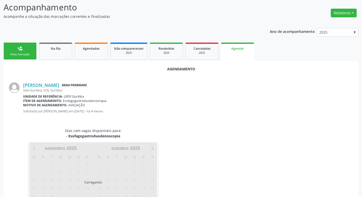
scroll to position [56, 0]
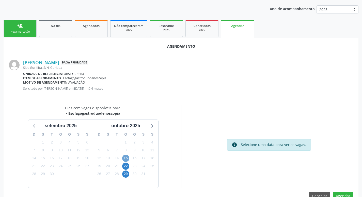
click at [125, 159] on span "15" at bounding box center [125, 157] width 7 height 7
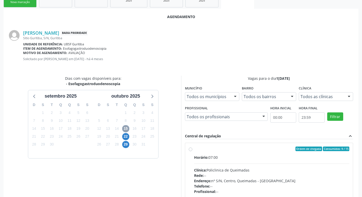
scroll to position [142, 0]
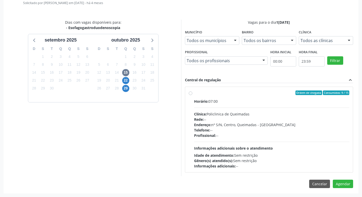
click at [216, 104] on div "Horário: 07:00 Clínica: Policlinica de Queimadas Rede: -- Endereço: nº S/N, Cen…" at bounding box center [272, 133] width 156 height 70
click at [192, 95] on input "Ordem de chegada Consumidos: 9 / 15 Horário: 07:00 Clínica: Policlinica de Quei…" at bounding box center [191, 92] width 4 height 5
radio input "true"
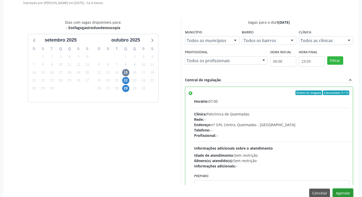
click at [342, 192] on button "Agendar" at bounding box center [343, 192] width 20 height 9
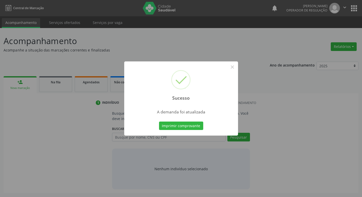
scroll to position [0, 0]
click at [178, 124] on button "Imprimir comprovante" at bounding box center [183, 125] width 44 height 9
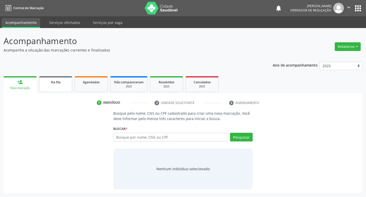
click at [53, 83] on span "Na fila" at bounding box center [56, 82] width 10 height 4
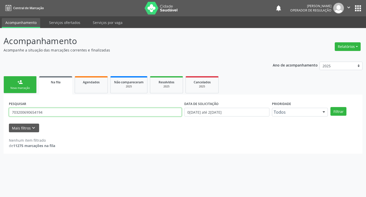
click at [77, 114] on input "703200690654194" at bounding box center [95, 112] width 173 height 9
click at [104, 115] on input "703200690654194" at bounding box center [95, 112] width 173 height 9
type input "702008368371881"
click at [331, 107] on button "Filtrar" at bounding box center [339, 111] width 16 height 9
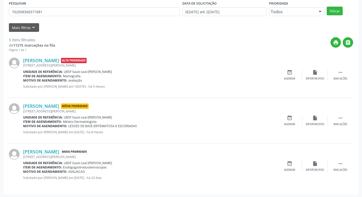
scroll to position [101, 0]
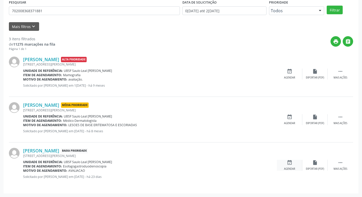
click at [291, 162] on icon "event_available" at bounding box center [290, 162] width 6 height 6
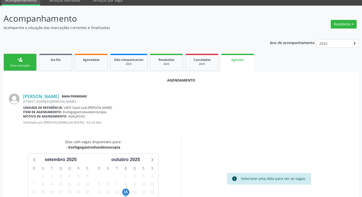
scroll to position [68, 0]
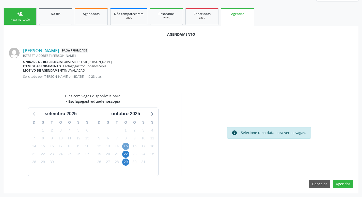
click at [123, 145] on span "15" at bounding box center [125, 145] width 7 height 7
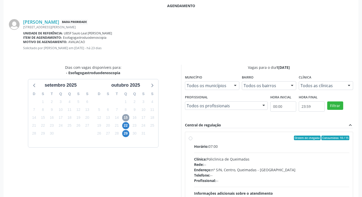
scroll to position [142, 0]
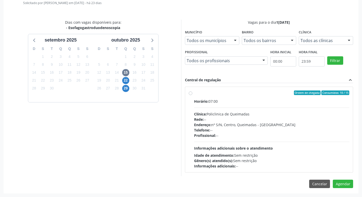
click at [296, 100] on div "Horário: 07:00" at bounding box center [272, 100] width 156 height 5
click at [192, 95] on input "Ordem de chegada Consumidos: 10 / 15 Horário: 07:00 Clínica: Policlinica de Que…" at bounding box center [191, 92] width 4 height 5
radio input "true"
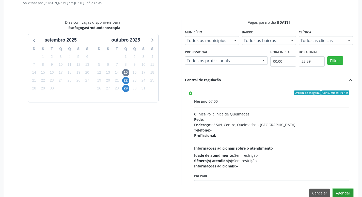
click at [348, 192] on button "Agendar" at bounding box center [343, 192] width 20 height 9
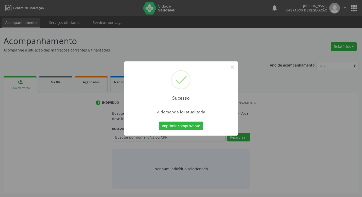
scroll to position [0, 0]
click at [173, 128] on button "Imprimir comprovante" at bounding box center [183, 125] width 44 height 9
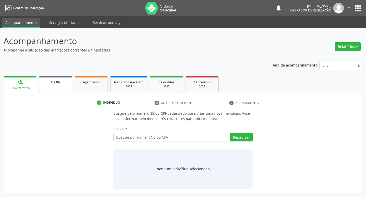
click at [44, 81] on div "Na fila" at bounding box center [55, 81] width 25 height 5
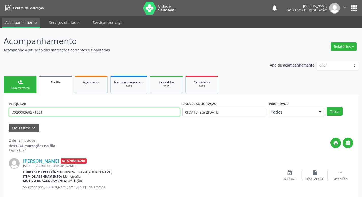
click at [58, 116] on input "702008368371881" at bounding box center [94, 112] width 171 height 9
type input "7000052120539803"
click at [327, 107] on button "Filtrar" at bounding box center [335, 111] width 16 height 9
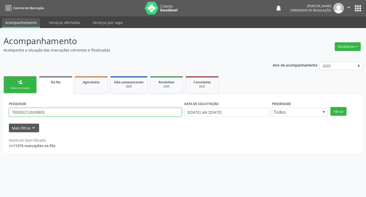
drag, startPoint x: 56, startPoint y: 112, endPoint x: 0, endPoint y: 114, distance: 56.5
click at [0, 114] on div "Acompanhamento Acompanhe a situação das marcações correntes e finalizadas Relat…" at bounding box center [183, 112] width 366 height 169
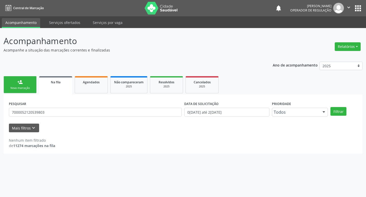
click at [26, 77] on link "person_add Nova marcação" at bounding box center [20, 84] width 33 height 17
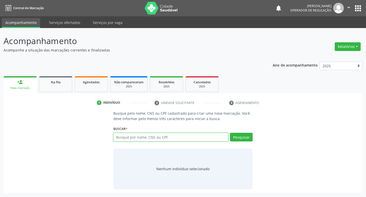
click at [139, 137] on input "text" at bounding box center [170, 136] width 115 height 9
paste input "7000052120539803"
type input "7000052120539803"
drag, startPoint x: 126, startPoint y: 143, endPoint x: 73, endPoint y: 143, distance: 52.9
click at [73, 143] on div "Busque pelo nome, CNS ou CPF cadastrado para criar uma nova marcação. Você deve…" at bounding box center [183, 149] width 352 height 78
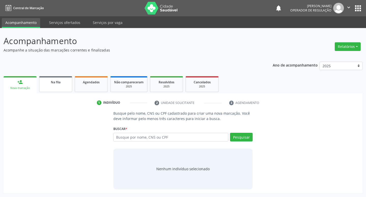
click at [48, 80] on div "Na fila" at bounding box center [55, 81] width 25 height 5
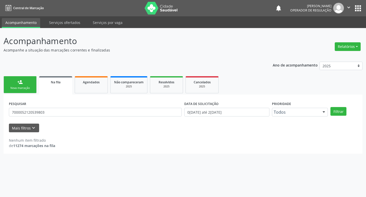
click at [102, 116] on div "PESQUISAR 7000052120539803" at bounding box center [95, 110] width 175 height 20
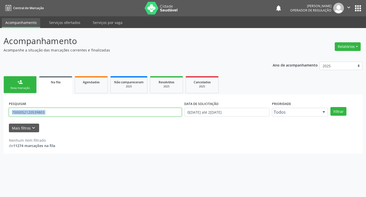
click at [100, 113] on input "7000052120539803" at bounding box center [95, 112] width 173 height 9
click at [18, 112] on input "7000052120539803" at bounding box center [95, 112] width 173 height 9
click at [26, 111] on input "7000052120539803" at bounding box center [95, 112] width 173 height 9
drag, startPoint x: 49, startPoint y: 113, endPoint x: 6, endPoint y: 115, distance: 43.0
click at [6, 115] on div "PESQUISAR 7000052120539803 DATA DE SOLICITAÇÃO 01/01/2021 até 26/09/2025 Priori…" at bounding box center [183, 123] width 359 height 59
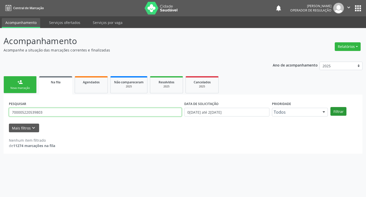
type input "700005220539803"
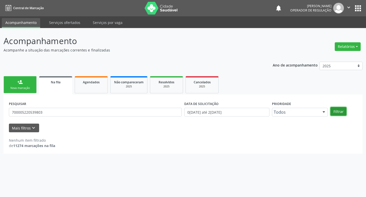
click at [340, 110] on button "Filtrar" at bounding box center [339, 111] width 16 height 9
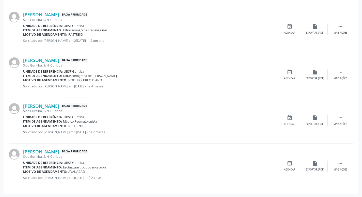
scroll to position [192, 0]
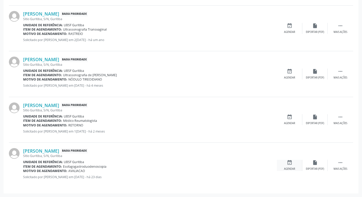
click at [297, 164] on div "event_available Agendar" at bounding box center [289, 164] width 25 height 11
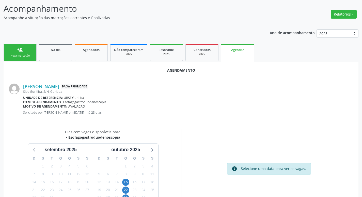
scroll to position [68, 0]
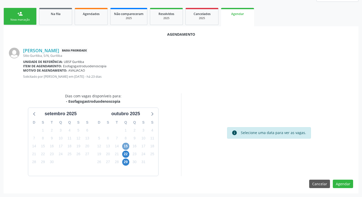
click at [127, 146] on span "15" at bounding box center [125, 145] width 7 height 7
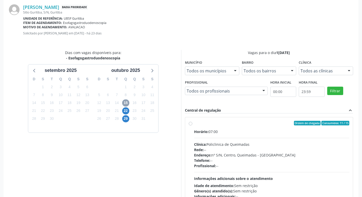
scroll to position [142, 0]
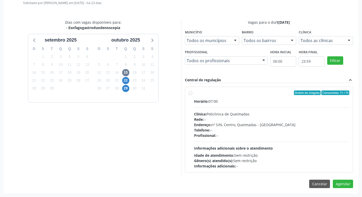
click at [299, 97] on label "Ordem de chegada Consumidos: 11 / 15 Horário: 07:00 Clínica: Policlinica de Que…" at bounding box center [272, 129] width 156 height 78
click at [192, 95] on input "Ordem de chegada Consumidos: 11 / 15 Horário: 07:00 Clínica: Policlinica de Que…" at bounding box center [191, 92] width 4 height 5
radio input "true"
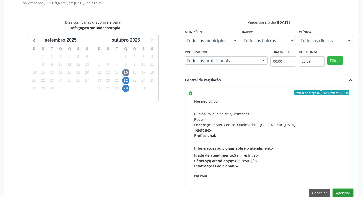
click at [341, 192] on button "Agendar" at bounding box center [343, 192] width 20 height 9
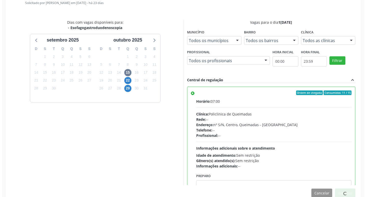
scroll to position [0, 0]
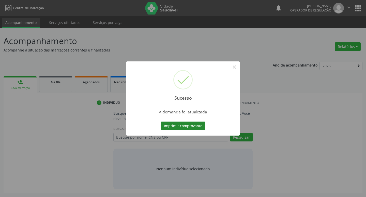
click at [195, 128] on button "Imprimir comprovante" at bounding box center [183, 125] width 44 height 9
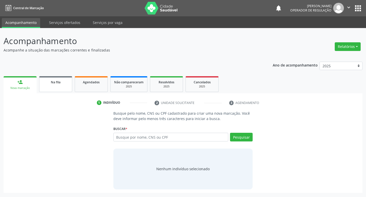
click at [52, 88] on link "Na fila" at bounding box center [55, 84] width 33 height 16
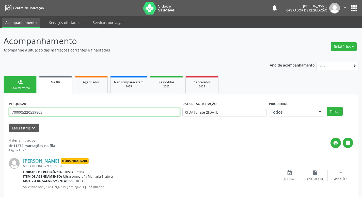
click at [64, 113] on input "700005220539803" at bounding box center [94, 112] width 171 height 9
type input "706207529947364"
click at [327, 107] on button "Filtrar" at bounding box center [335, 111] width 16 height 9
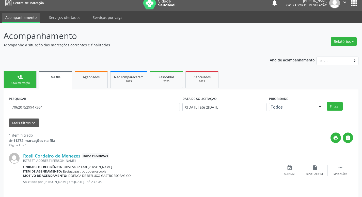
scroll to position [10, 0]
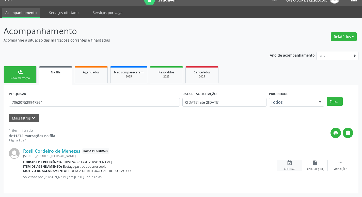
click at [291, 162] on icon "event_available" at bounding box center [290, 163] width 6 height 6
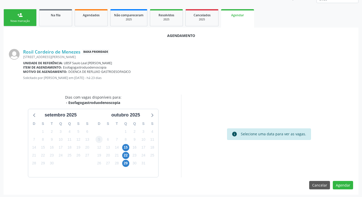
scroll to position [68, 0]
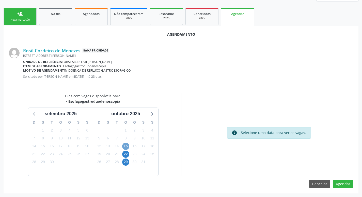
click at [126, 147] on span "15" at bounding box center [125, 145] width 7 height 7
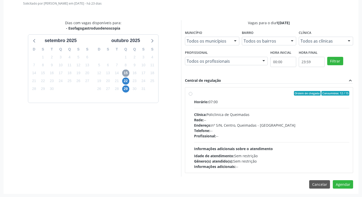
scroll to position [142, 0]
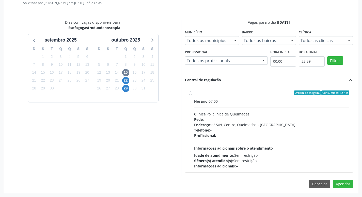
click at [263, 104] on div "Horário: 07:00 Clínica: Policlinica de Queimadas Rede: -- Endereço: nº S/N, Cen…" at bounding box center [272, 133] width 156 height 70
click at [192, 95] on input "Ordem de chegada Consumidos: 12 / 15 Horário: 07:00 Clínica: Policlinica de Que…" at bounding box center [191, 92] width 4 height 5
radio input "true"
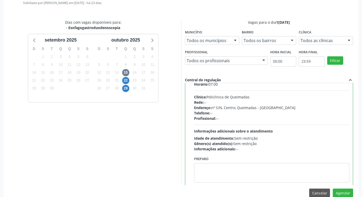
scroll to position [25, 0]
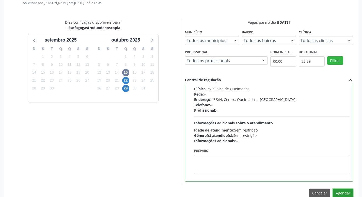
click at [343, 196] on button "Agendar" at bounding box center [343, 192] width 20 height 9
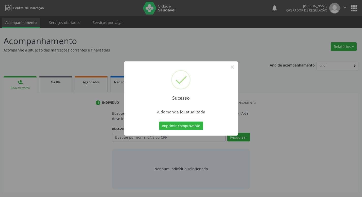
scroll to position [0, 0]
click at [194, 126] on button "Imprimir comprovante" at bounding box center [183, 125] width 44 height 9
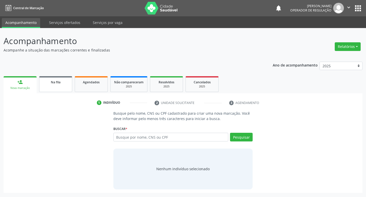
click at [53, 78] on link "Na fila" at bounding box center [55, 84] width 33 height 16
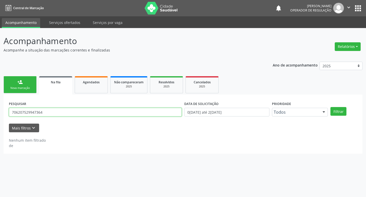
click at [51, 114] on input "706207529947364" at bounding box center [95, 112] width 173 height 9
type input "705604435717115"
click at [331, 107] on button "Filtrar" at bounding box center [339, 111] width 16 height 9
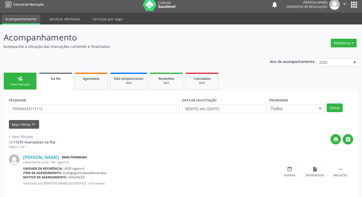
scroll to position [10, 0]
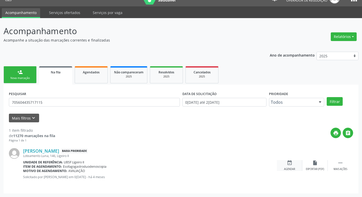
click at [289, 165] on icon "event_available" at bounding box center [290, 163] width 6 height 6
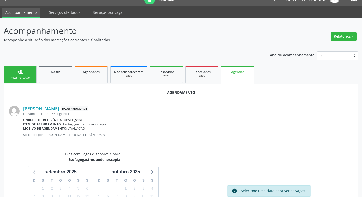
scroll to position [68, 0]
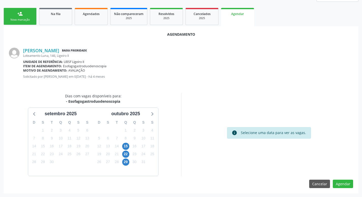
click at [130, 145] on div "16" at bounding box center [134, 146] width 9 height 8
click at [127, 145] on span "15" at bounding box center [125, 145] width 7 height 7
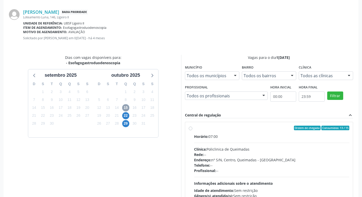
scroll to position [142, 0]
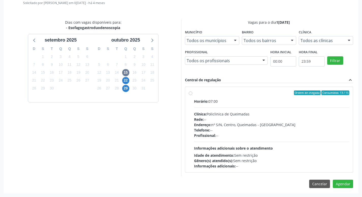
click at [292, 93] on div "Ordem de chegada Consumidos: 13 / 15" at bounding box center [272, 92] width 156 height 5
click at [192, 93] on input "Ordem de chegada Consumidos: 13 / 15 Horário: 07:00 Clínica: Policlinica de Que…" at bounding box center [191, 92] width 4 height 5
radio input "true"
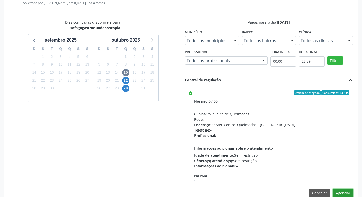
click at [339, 191] on button "Agendar" at bounding box center [343, 192] width 20 height 9
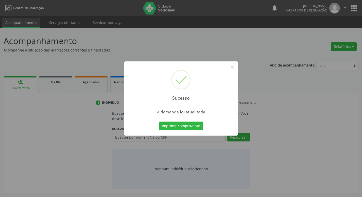
scroll to position [0, 0]
click at [169, 124] on button "Imprimir comprovante" at bounding box center [183, 125] width 44 height 9
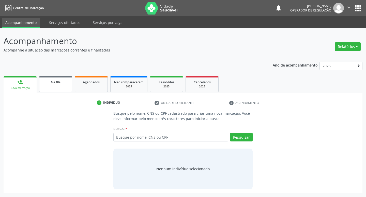
click at [59, 85] on link "Na fila" at bounding box center [55, 84] width 33 height 16
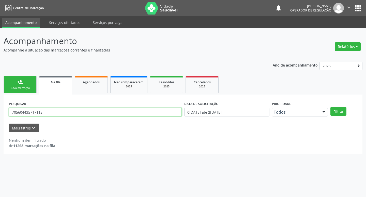
click at [47, 110] on input "705604435717115" at bounding box center [95, 112] width 173 height 9
type input "704700767372434"
click at [331, 107] on button "Filtrar" at bounding box center [339, 111] width 16 height 9
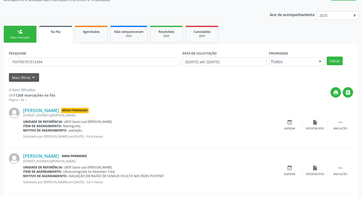
scroll to position [147, 0]
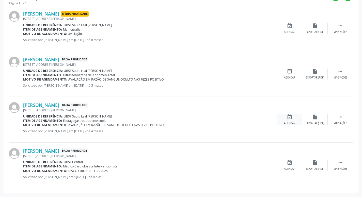
click at [296, 122] on div "event_available Agendar" at bounding box center [289, 119] width 25 height 11
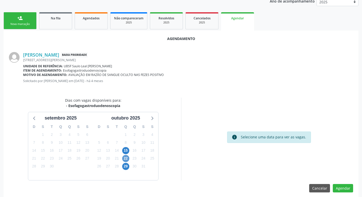
scroll to position [68, 0]
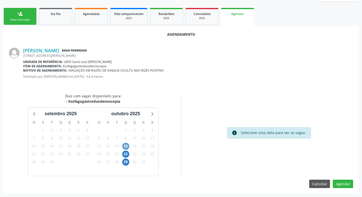
click at [129, 147] on span "15" at bounding box center [125, 145] width 7 height 7
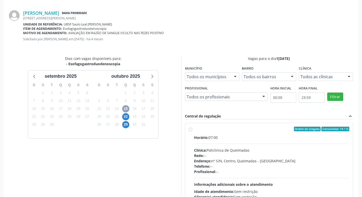
scroll to position [142, 0]
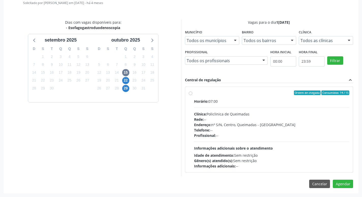
click at [264, 96] on label "Ordem de chegada Consumidos: 14 / 15 Horário: 07:00 Clínica: Policlinica de Que…" at bounding box center [272, 129] width 156 height 78
click at [192, 95] on input "Ordem de chegada Consumidos: 14 / 15 Horário: 07:00 Clínica: Policlinica de Que…" at bounding box center [191, 92] width 4 height 5
radio input "true"
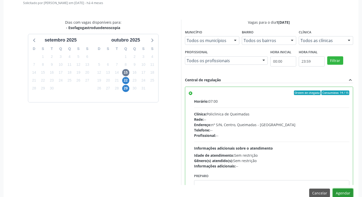
click at [345, 190] on button "Agendar" at bounding box center [343, 192] width 20 height 9
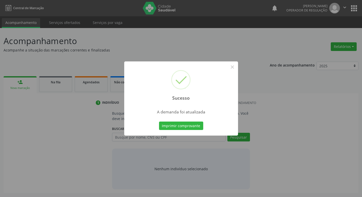
scroll to position [0, 0]
click at [169, 125] on button "Imprimir comprovante" at bounding box center [183, 125] width 44 height 9
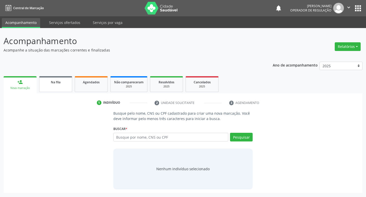
click at [45, 83] on div "Na fila" at bounding box center [55, 81] width 25 height 5
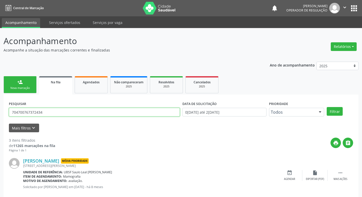
click at [60, 110] on input "704700767372434" at bounding box center [94, 112] width 171 height 9
type input "704600103170822"
click at [327, 107] on button "Filtrar" at bounding box center [335, 111] width 16 height 9
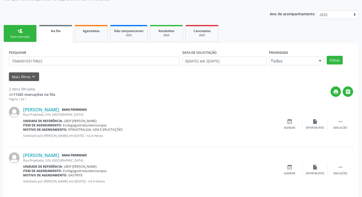
scroll to position [55, 0]
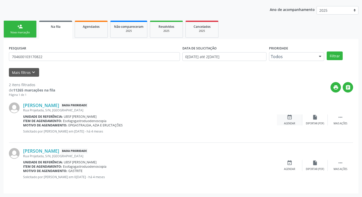
click at [294, 118] on div "event_available Agendar" at bounding box center [289, 119] width 25 height 11
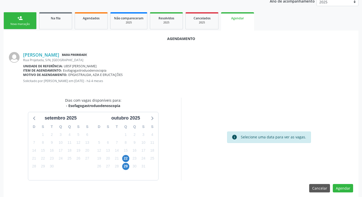
scroll to position [68, 0]
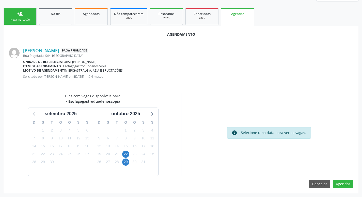
click at [21, 22] on link "person_add Nova marcação" at bounding box center [20, 16] width 33 height 17
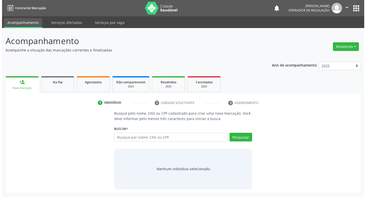
scroll to position [0, 0]
